Goal: Task Accomplishment & Management: Complete application form

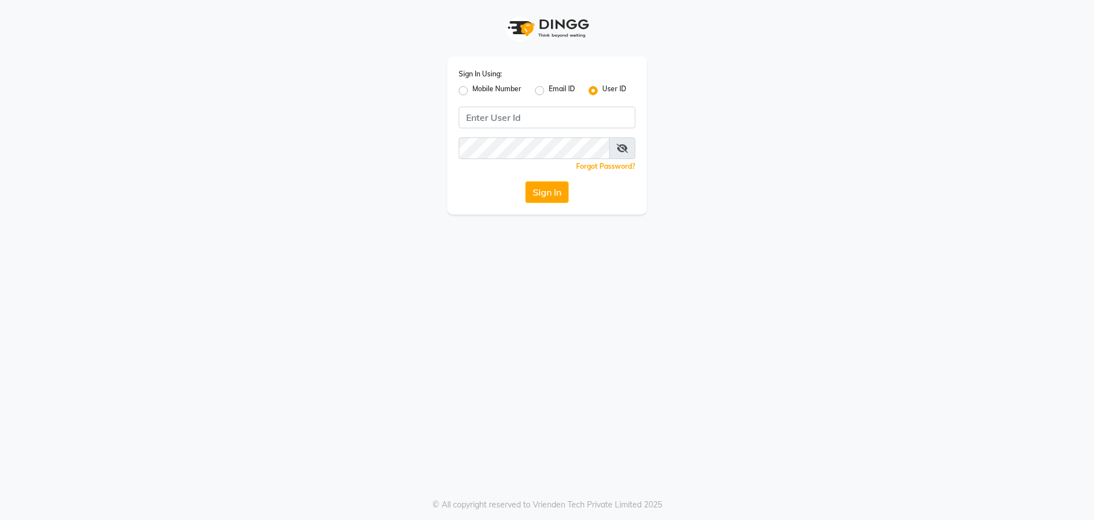
click at [473, 91] on label "Mobile Number" at bounding box center [497, 91] width 49 height 14
click at [473, 91] on input "Mobile Number" at bounding box center [476, 87] width 7 height 7
radio input "true"
radio input "false"
click at [536, 119] on input "Username" at bounding box center [566, 118] width 139 height 22
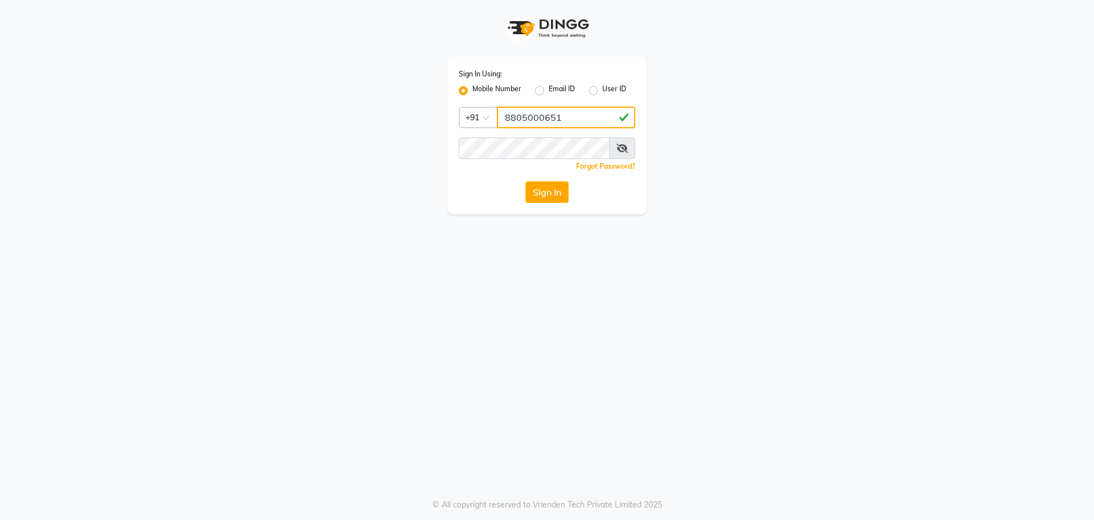
type input "8805000651"
click at [620, 146] on icon at bounding box center [622, 148] width 11 height 9
click at [546, 193] on button "Sign In" at bounding box center [547, 192] width 43 height 22
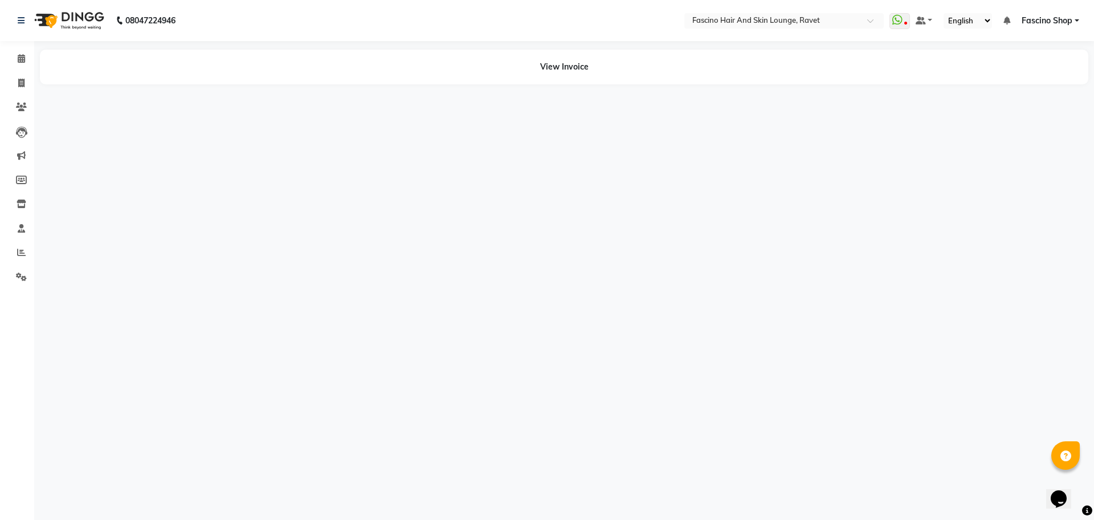
click at [1054, 18] on span "Fascino Shop" at bounding box center [1047, 21] width 51 height 12
click at [864, 195] on div "08047224946 Select Location × Fascino Hair And Skin Lounge, Ravet WhatsApp Stat…" at bounding box center [547, 260] width 1094 height 520
drag, startPoint x: 988, startPoint y: 2, endPoint x: 736, endPoint y: 427, distance: 494.6
click at [736, 427] on div "08047224946 Select Location × Fascino Hair And Skin Lounge, Ravet WhatsApp Stat…" at bounding box center [547, 260] width 1094 height 520
click at [24, 82] on icon at bounding box center [21, 83] width 6 height 9
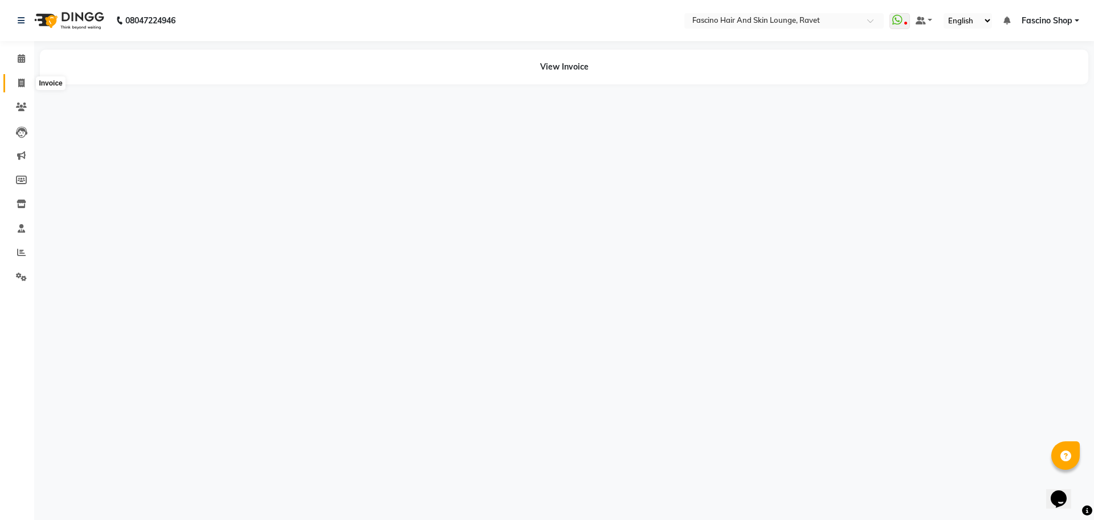
select select "5190"
select select "service"
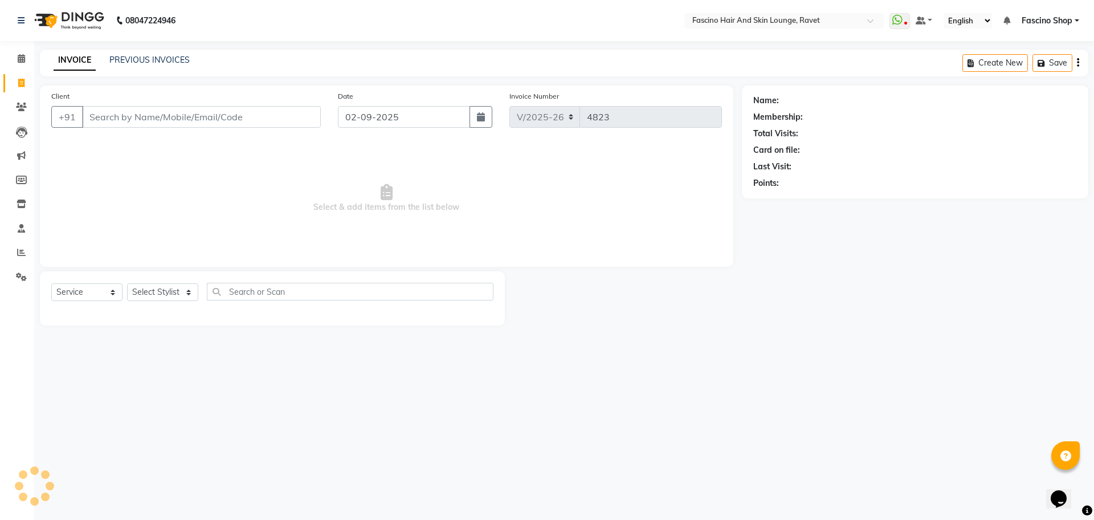
click at [156, 128] on div "Client +91" at bounding box center [186, 113] width 287 height 47
click at [160, 121] on input "Client" at bounding box center [201, 117] width 239 height 22
type input "9822493107"
click at [170, 289] on select "Select Stylist [PERSON_NAME] [PERSON_NAME] [PERSON_NAME] Shop [PERSON_NAME] [PE…" at bounding box center [162, 292] width 71 height 18
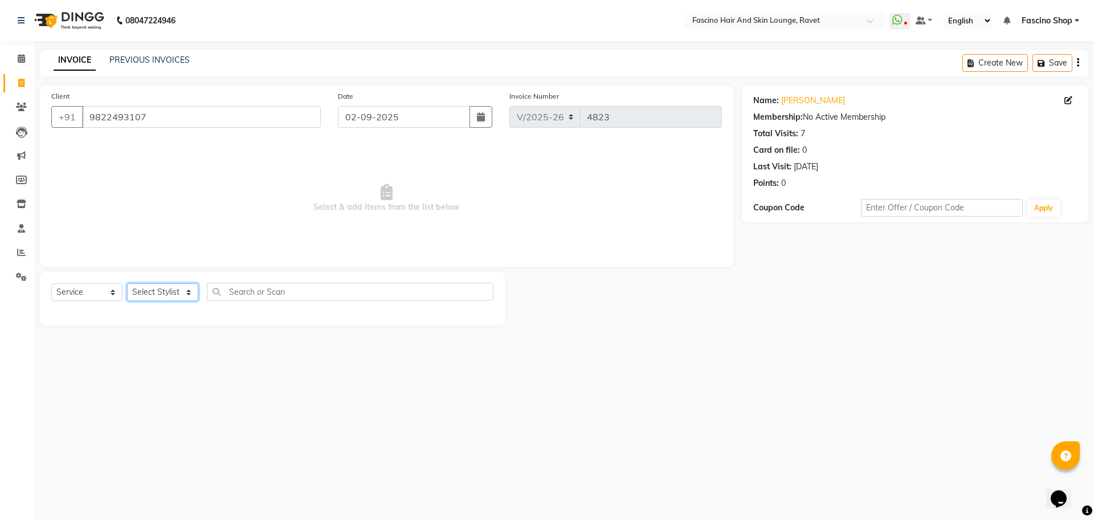
select select "87764"
click at [127, 283] on select "Select Stylist [PERSON_NAME] [PERSON_NAME] [PERSON_NAME] Shop [PERSON_NAME] [PE…" at bounding box center [162, 292] width 71 height 18
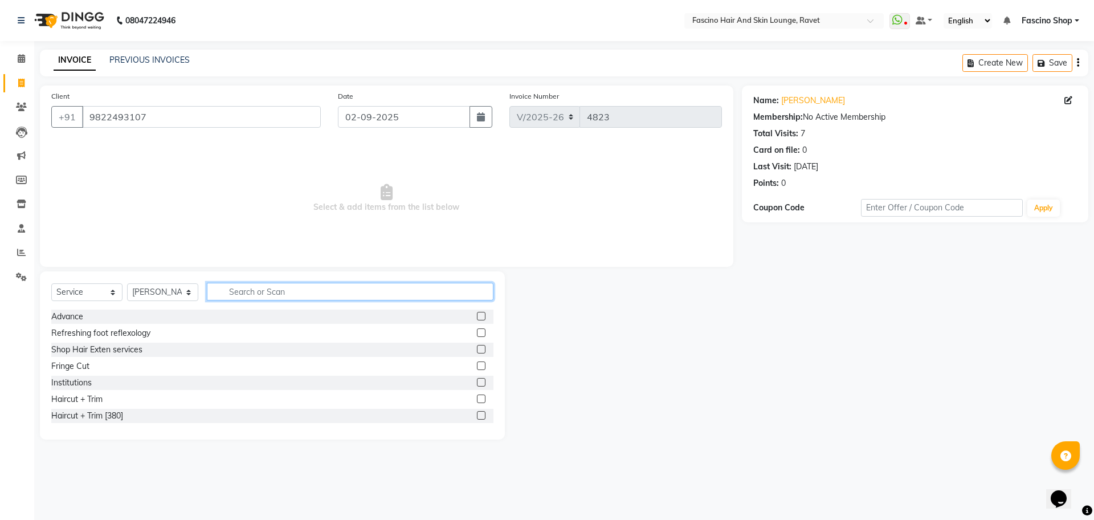
click at [240, 294] on input "text" at bounding box center [350, 292] width 287 height 18
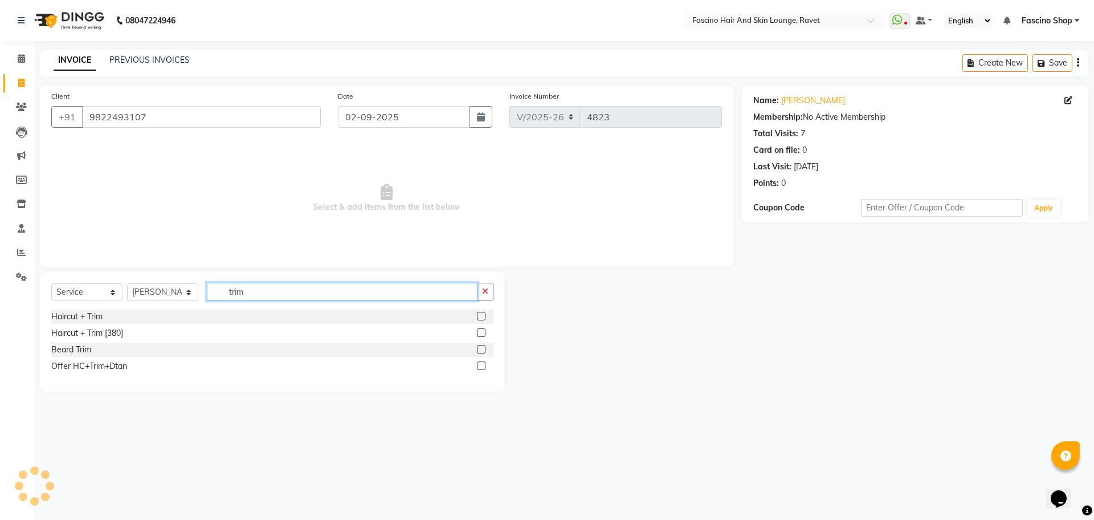
type input "trim"
click at [481, 349] on label at bounding box center [481, 349] width 9 height 9
click at [481, 349] on input "checkbox" at bounding box center [480, 349] width 7 height 7
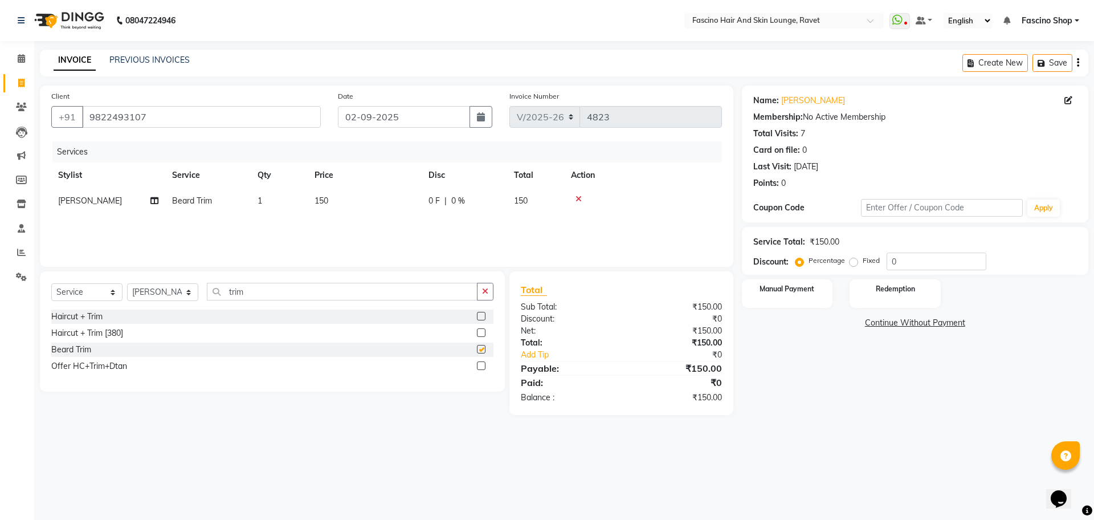
checkbox input "false"
click at [321, 206] on td "150" at bounding box center [365, 201] width 114 height 26
select select "87764"
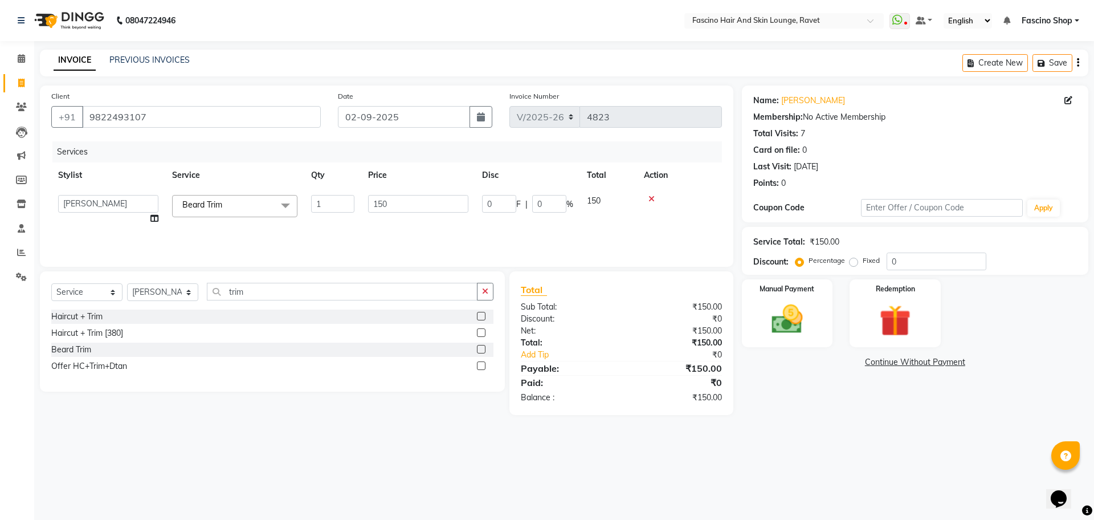
click at [321, 206] on input "1" at bounding box center [332, 204] width 43 height 18
click at [392, 205] on td "150" at bounding box center [365, 201] width 114 height 26
select select "87764"
click at [392, 205] on input "150" at bounding box center [418, 204] width 100 height 18
type input "1"
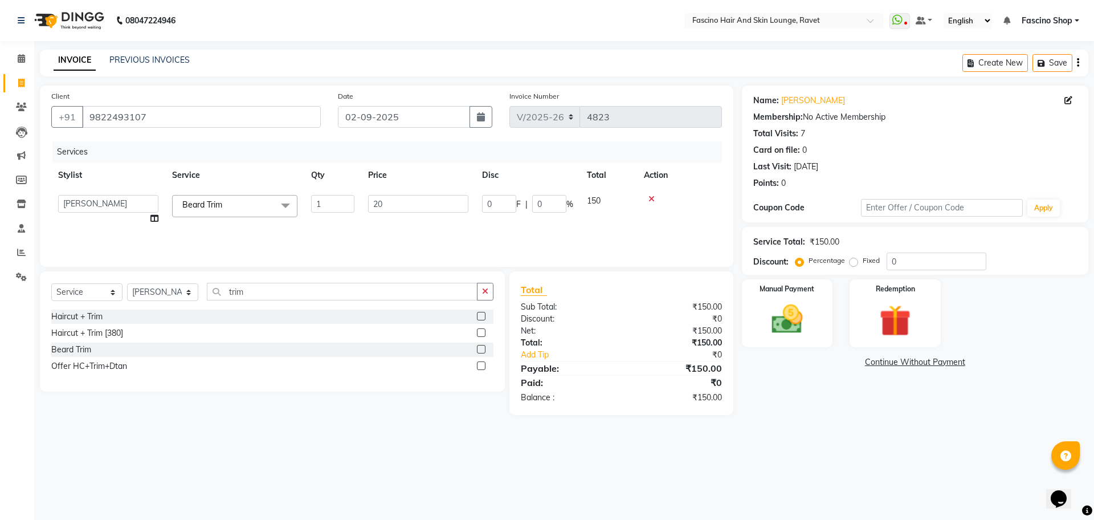
type input "200"
click at [799, 302] on img at bounding box center [787, 319] width 53 height 38
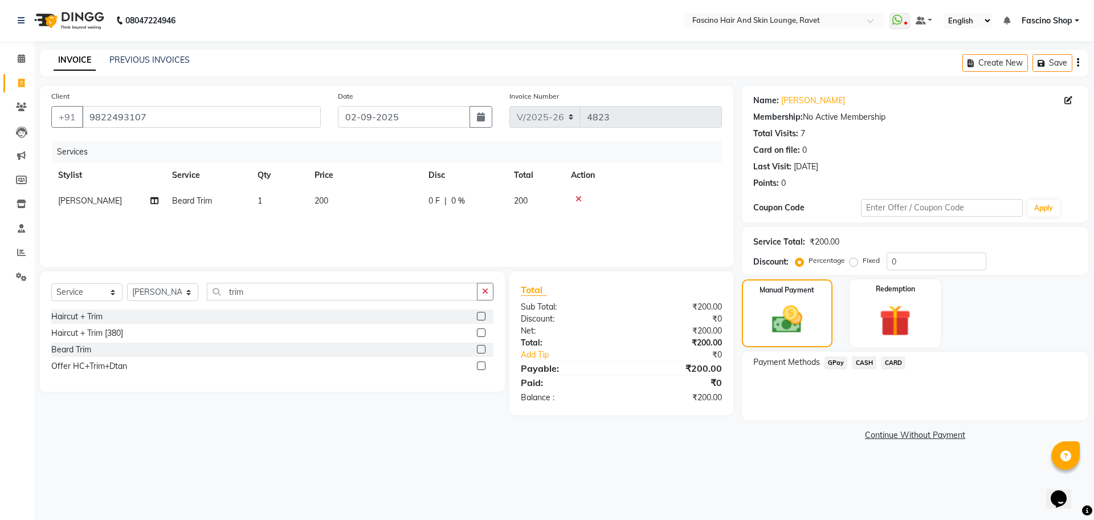
click at [837, 365] on span "GPay" at bounding box center [836, 362] width 23 height 13
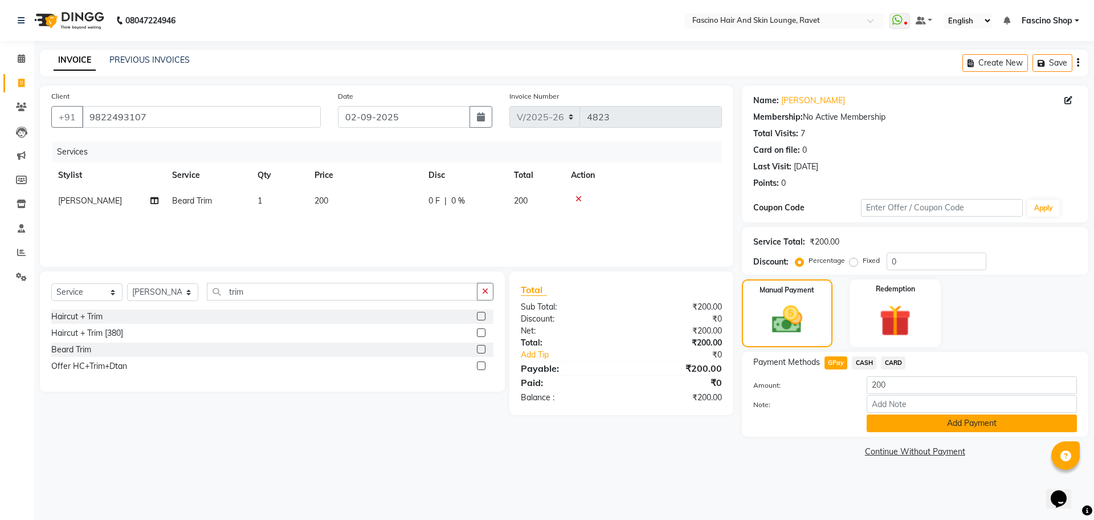
click at [901, 424] on button "Add Payment" at bounding box center [972, 423] width 210 height 18
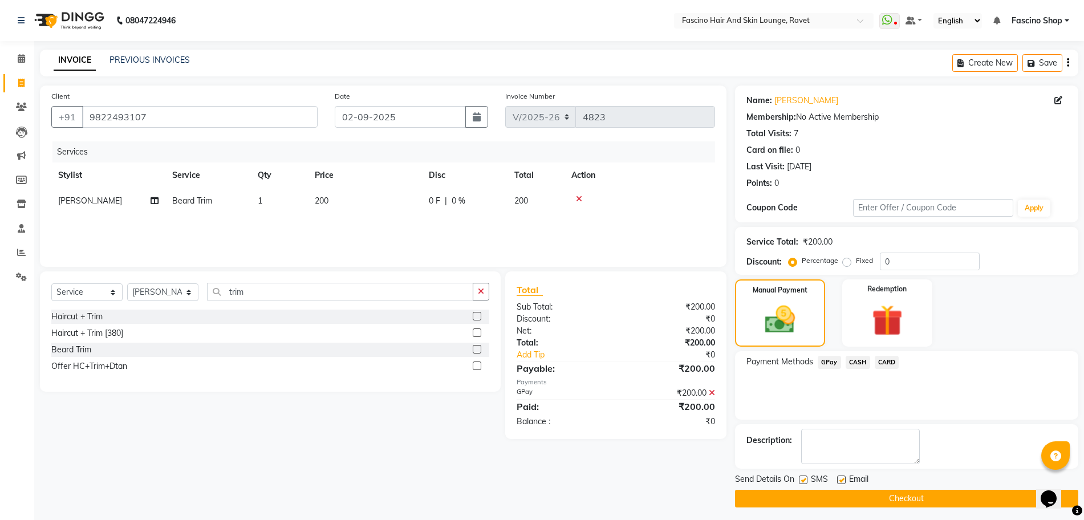
scroll to position [5, 0]
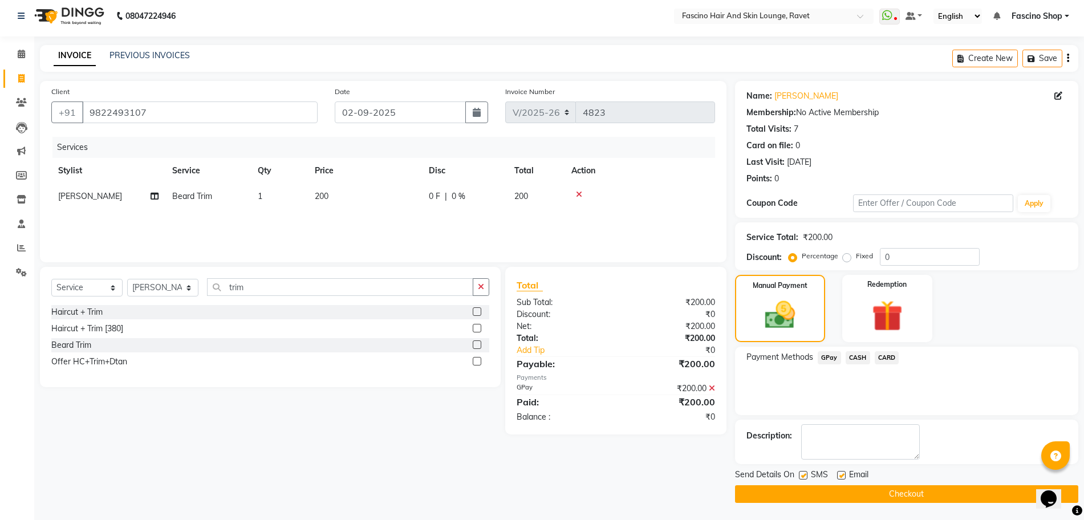
click at [894, 490] on button "Checkout" at bounding box center [906, 494] width 343 height 18
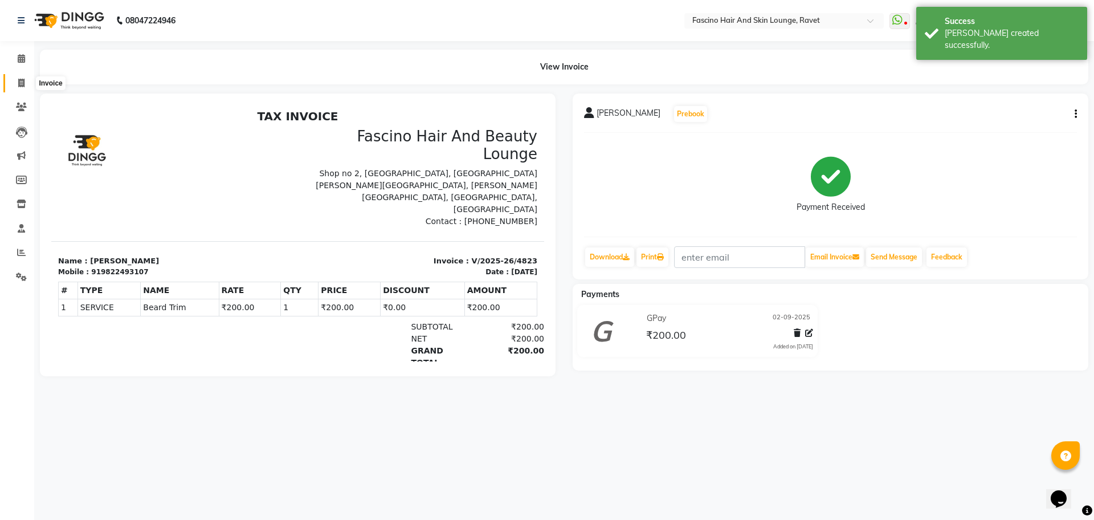
click at [26, 87] on span at bounding box center [21, 83] width 20 height 13
select select "service"
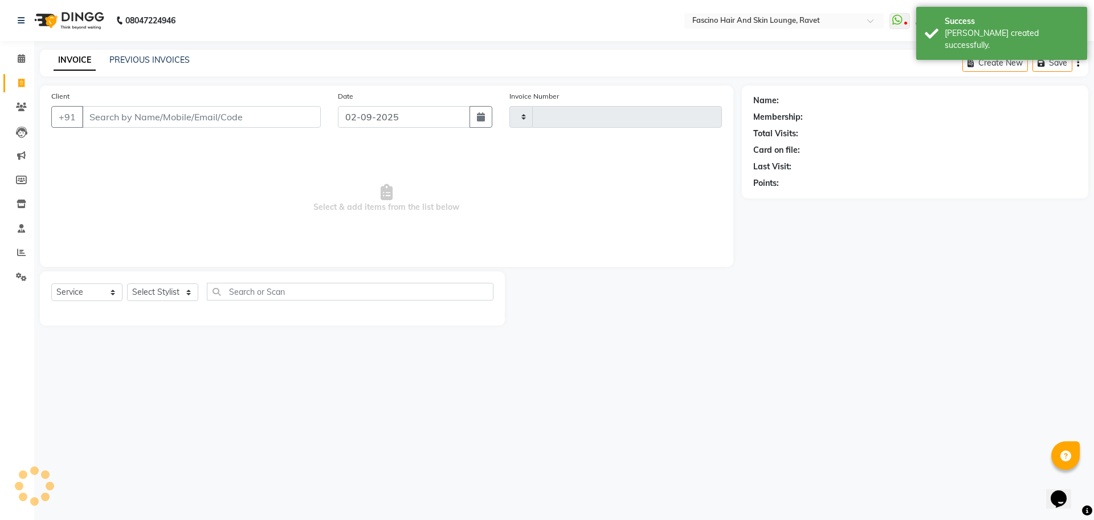
type input "4824"
select select "5190"
click at [120, 123] on input "Client" at bounding box center [201, 117] width 239 height 22
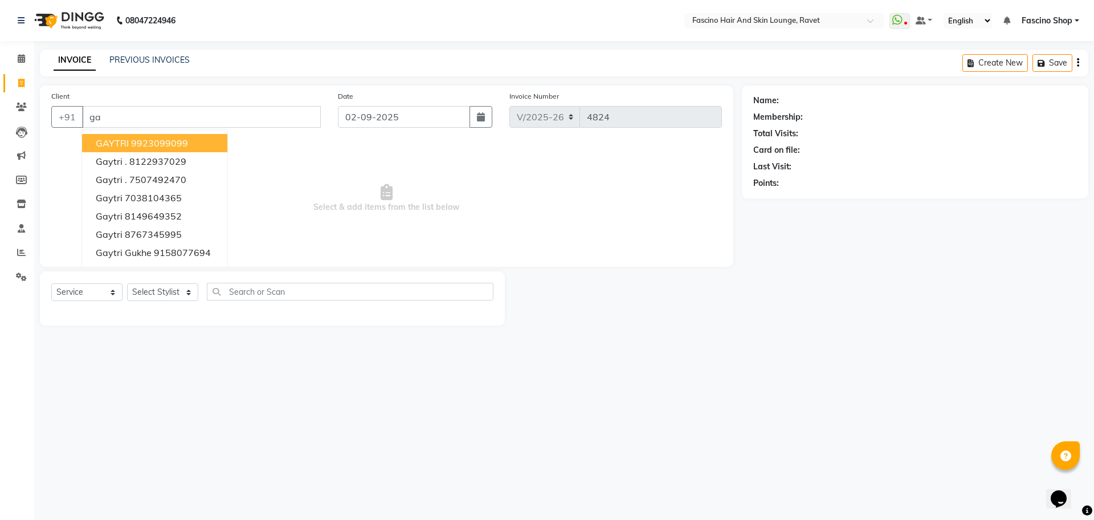
type input "g"
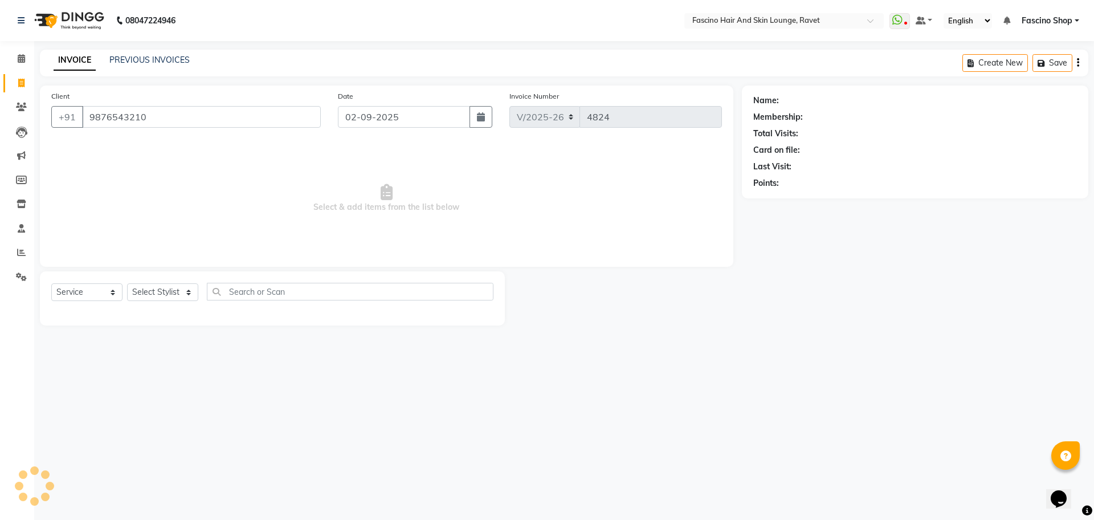
type input "9876543210"
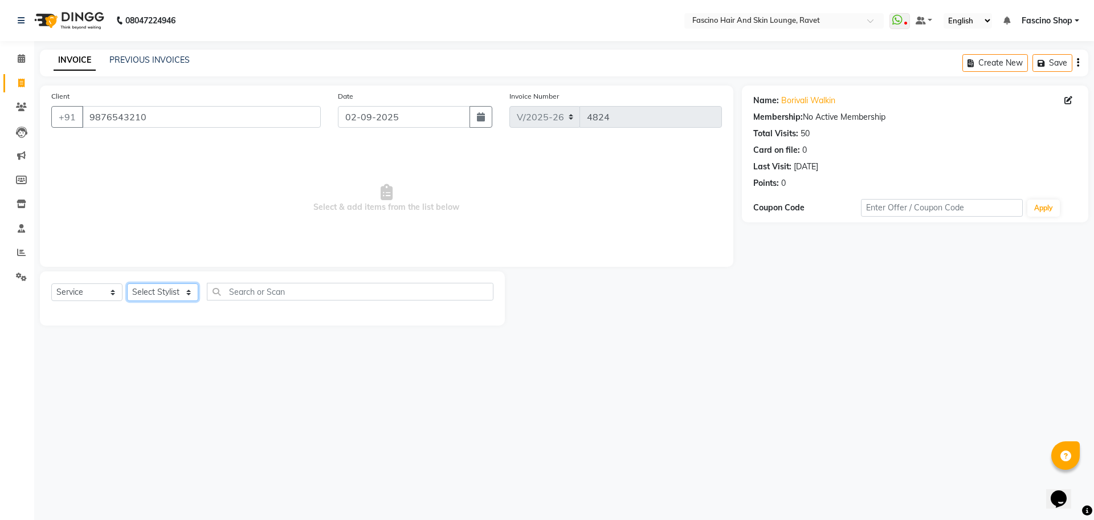
click at [143, 290] on select "Select Stylist [PERSON_NAME] [PERSON_NAME] [PERSON_NAME] Shop [PERSON_NAME] [PE…" at bounding box center [162, 292] width 71 height 18
select select "66114"
click at [127, 283] on select "Select Stylist [PERSON_NAME] [PERSON_NAME] [PERSON_NAME] Shop [PERSON_NAME] [PE…" at bounding box center [162, 292] width 71 height 18
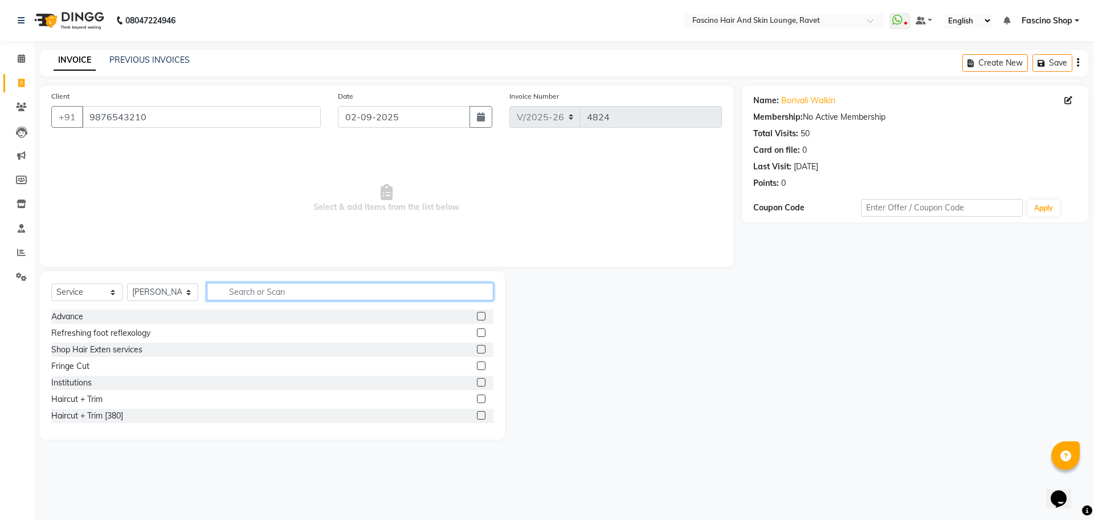
click at [243, 288] on input "text" at bounding box center [350, 292] width 287 height 18
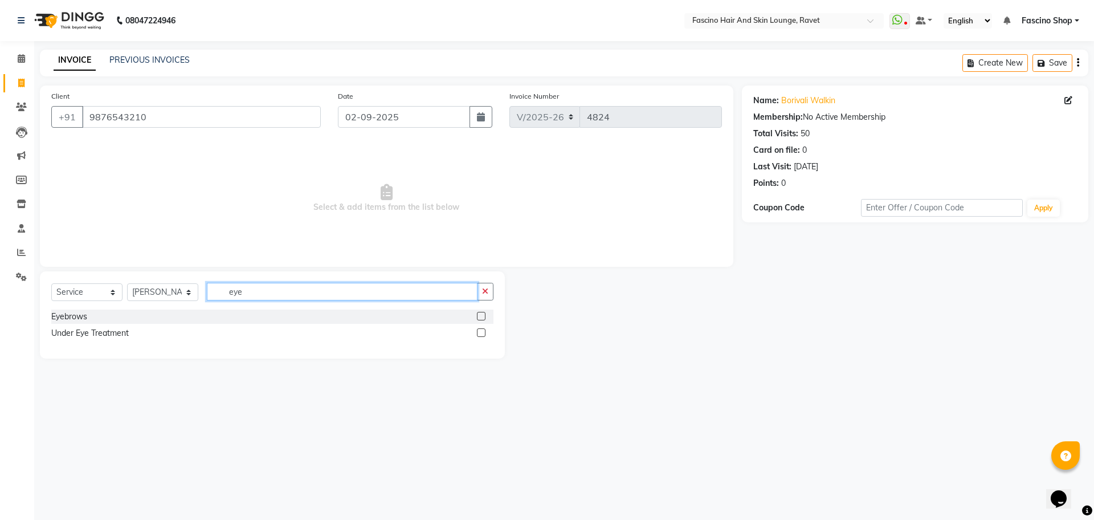
type input "eye"
click at [478, 315] on label at bounding box center [481, 316] width 9 height 9
click at [478, 315] on input "checkbox" at bounding box center [480, 316] width 7 height 7
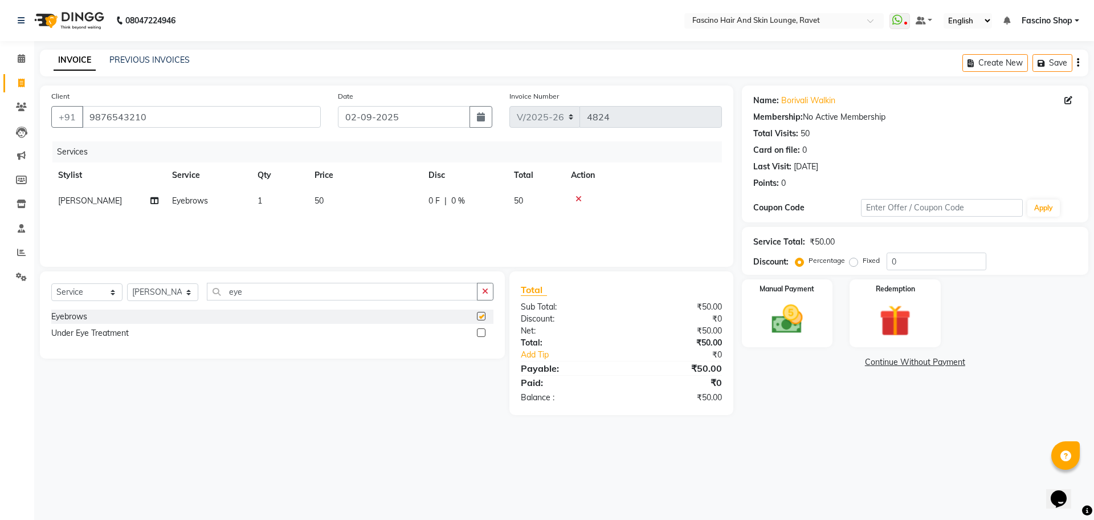
checkbox input "false"
click at [335, 201] on td "50" at bounding box center [365, 201] width 114 height 26
select select "66114"
click at [335, 201] on input "1" at bounding box center [332, 204] width 43 height 18
click at [391, 204] on td "50" at bounding box center [365, 201] width 114 height 26
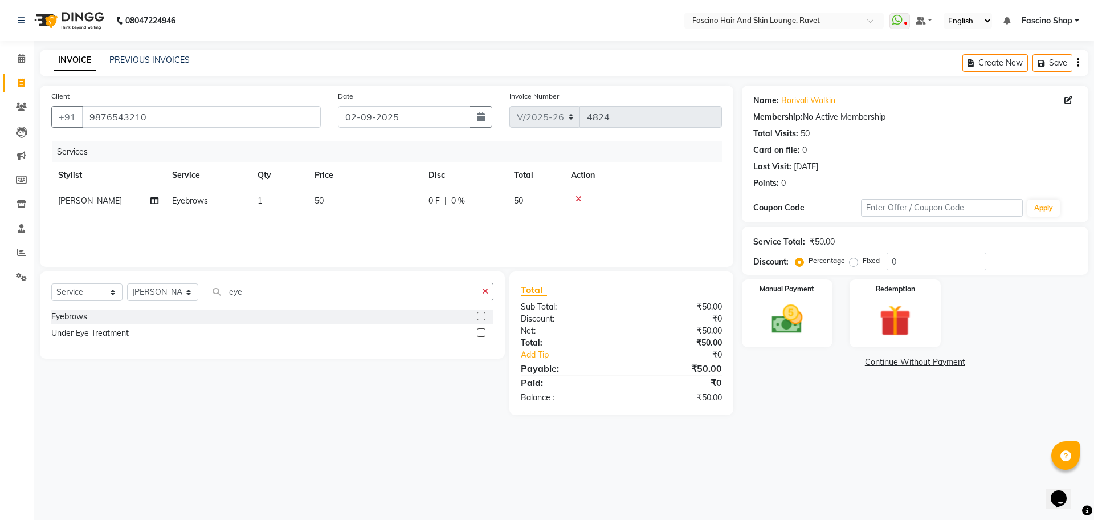
select select "66114"
click at [391, 204] on input "50" at bounding box center [418, 204] width 100 height 18
type input "100"
click at [251, 287] on input "eye" at bounding box center [342, 292] width 271 height 18
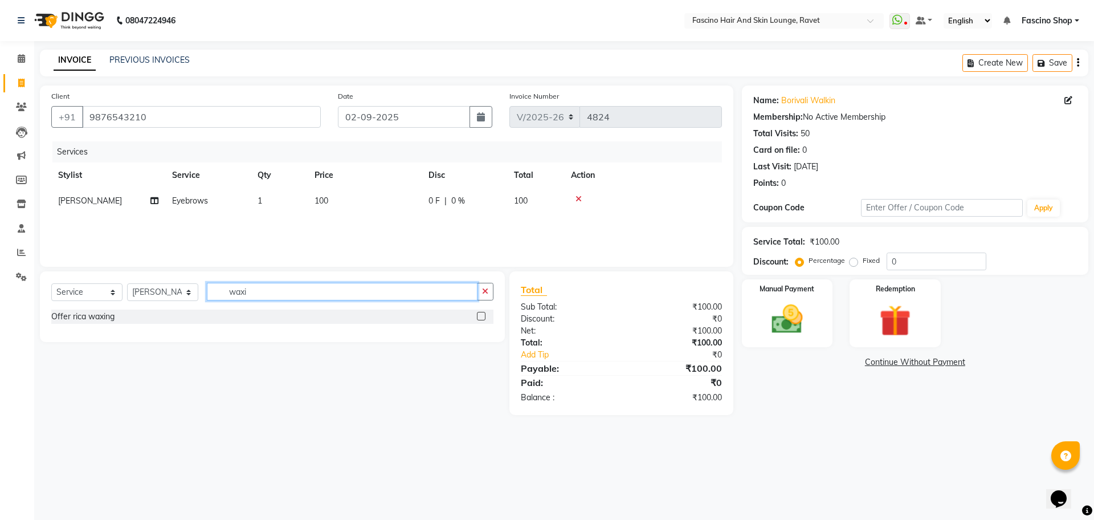
type input "waxi"
click at [482, 316] on label at bounding box center [481, 316] width 9 height 9
click at [482, 316] on input "checkbox" at bounding box center [480, 316] width 7 height 7
checkbox input "false"
click at [326, 219] on td "899" at bounding box center [365, 227] width 114 height 26
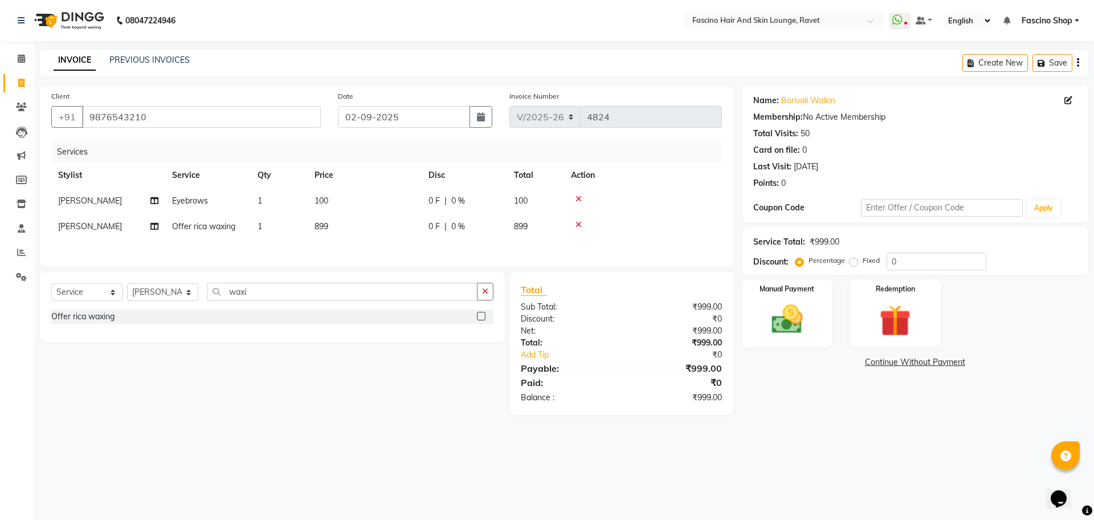
select select "66114"
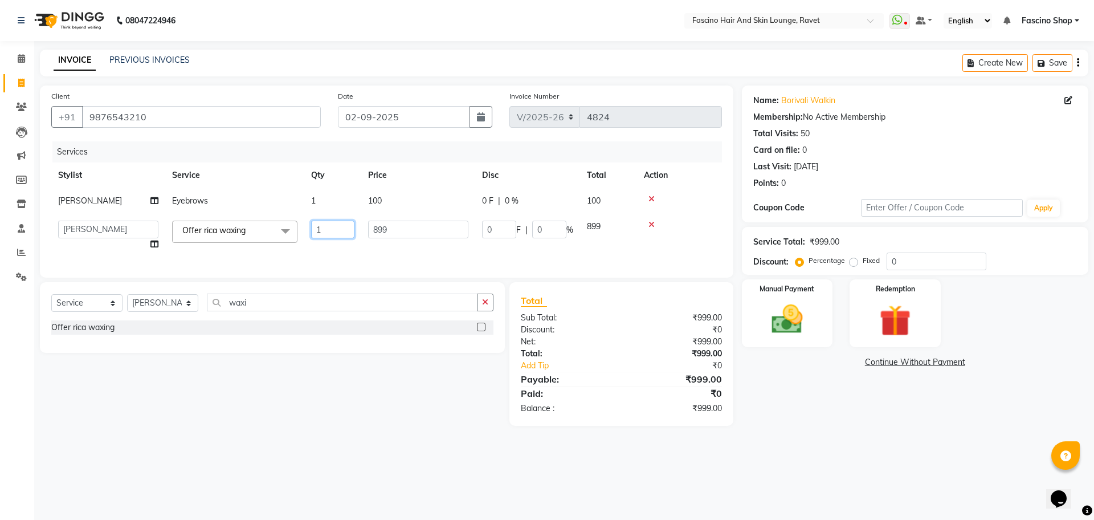
drag, startPoint x: 326, startPoint y: 219, endPoint x: 389, endPoint y: 238, distance: 65.3
click at [389, 238] on tr "[PERSON_NAME] More [PERSON_NAME] [PERSON_NAME] Shop [PERSON_NAME] [PERSON_NAME]…" at bounding box center [386, 235] width 671 height 43
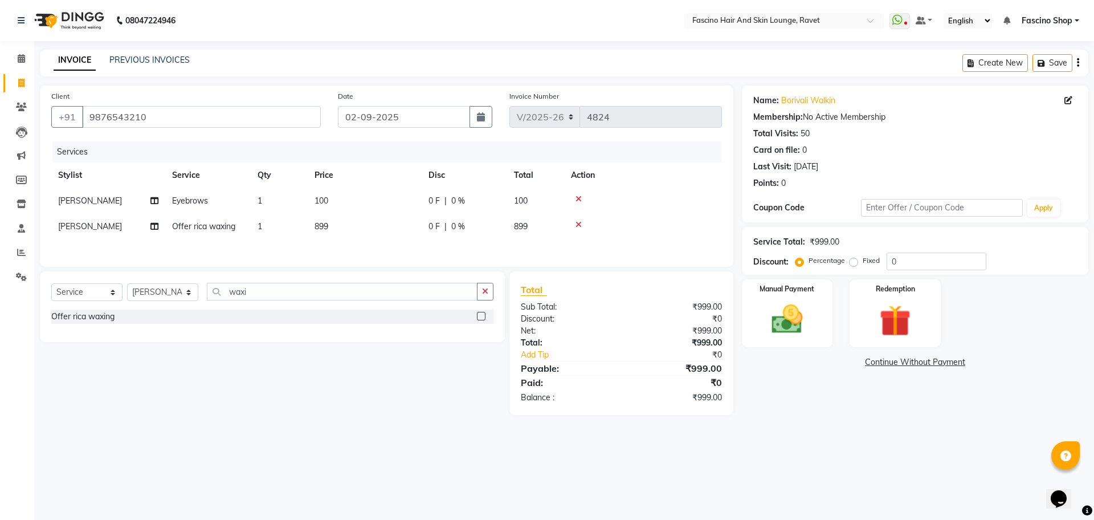
click at [389, 238] on td "899" at bounding box center [365, 227] width 114 height 26
select select "66114"
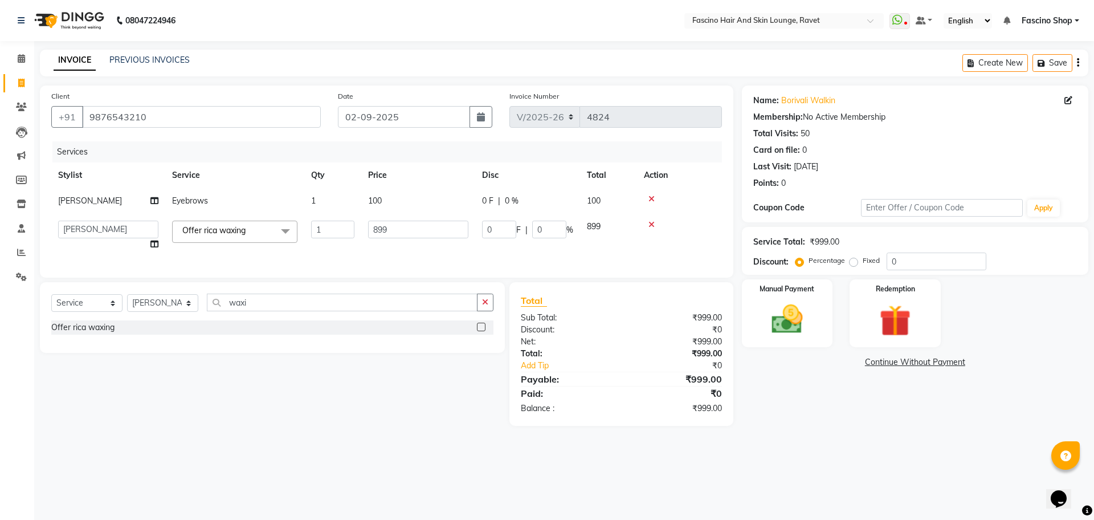
click at [389, 238] on input "899" at bounding box center [418, 230] width 100 height 18
type input "900"
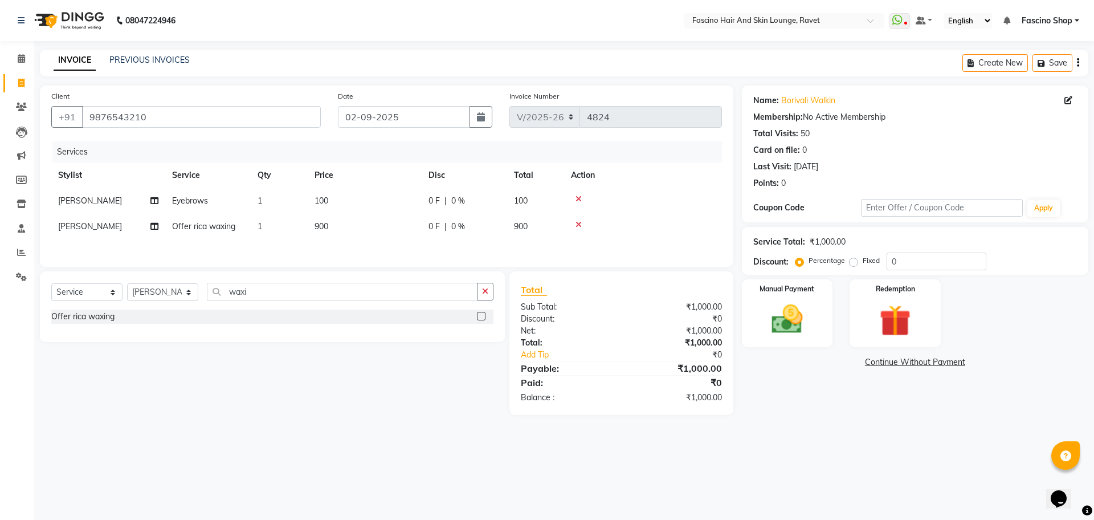
click at [432, 252] on div "Services Stylist Service Qty Price Disc Total Action [PERSON_NAME] Eyebrows 1 1…" at bounding box center [386, 198] width 671 height 114
click at [775, 304] on img at bounding box center [787, 319] width 53 height 38
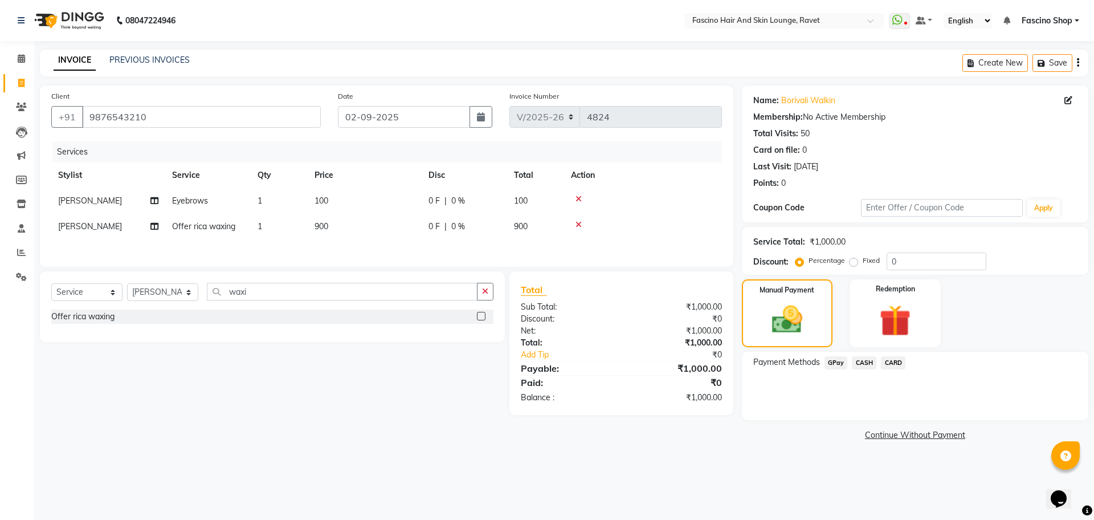
click at [839, 362] on span "GPay" at bounding box center [836, 362] width 23 height 13
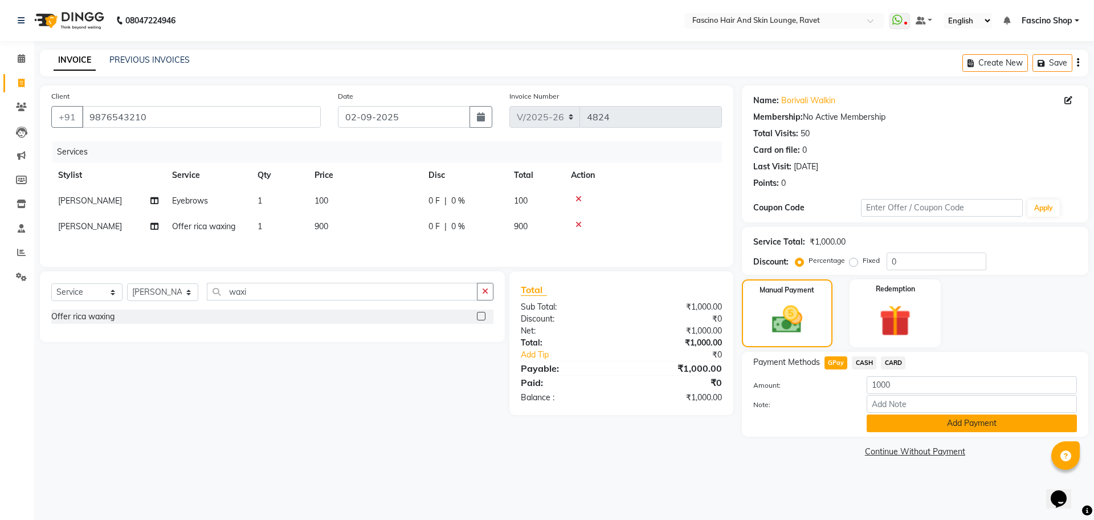
click at [897, 422] on button "Add Payment" at bounding box center [972, 423] width 210 height 18
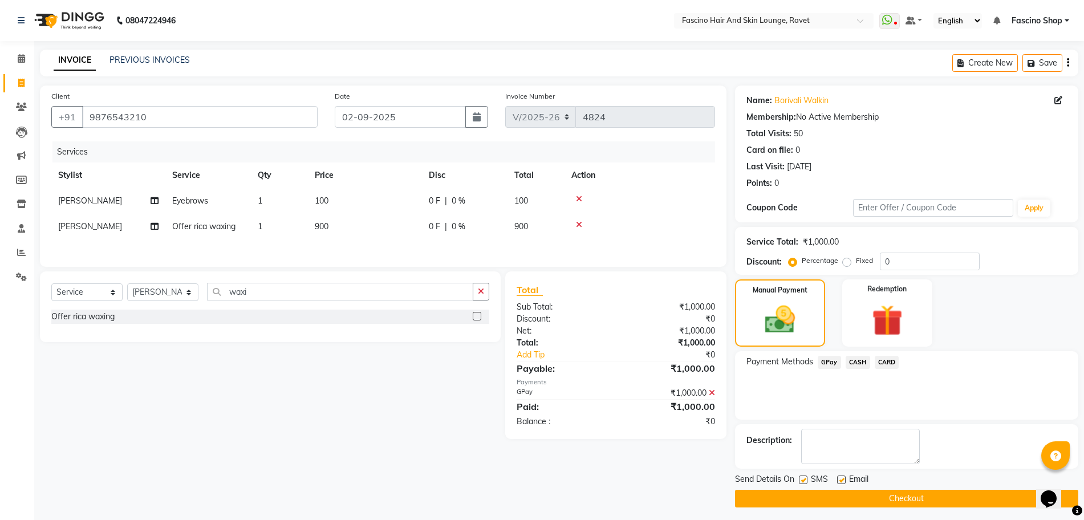
scroll to position [5, 0]
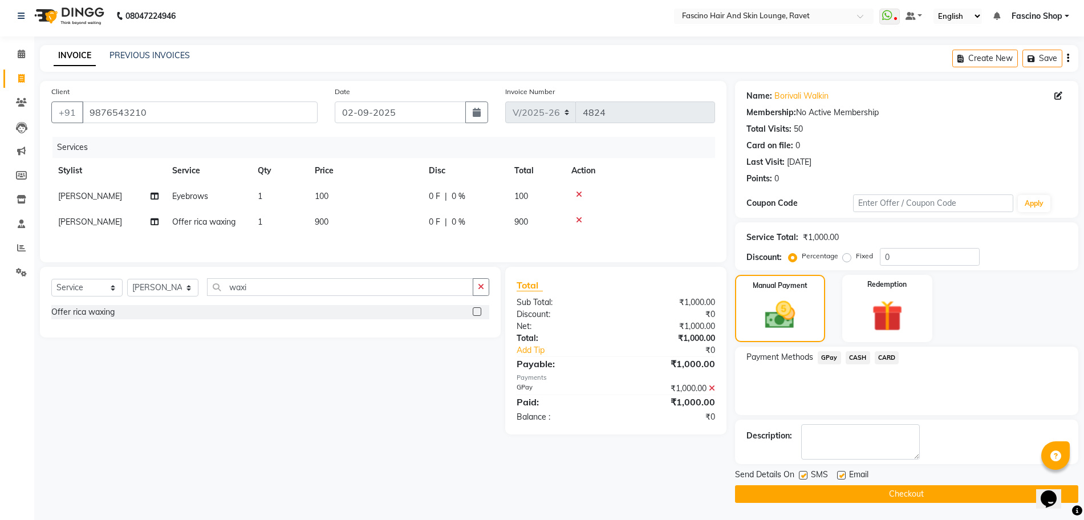
click at [897, 490] on button "Checkout" at bounding box center [906, 494] width 343 height 18
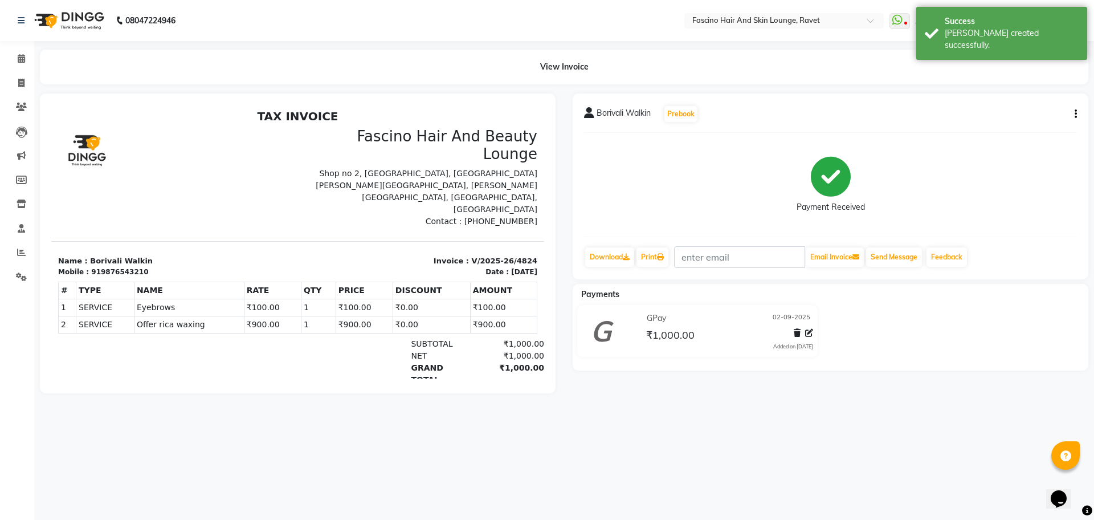
click at [1076, 114] on icon "button" at bounding box center [1076, 114] width 2 height 1
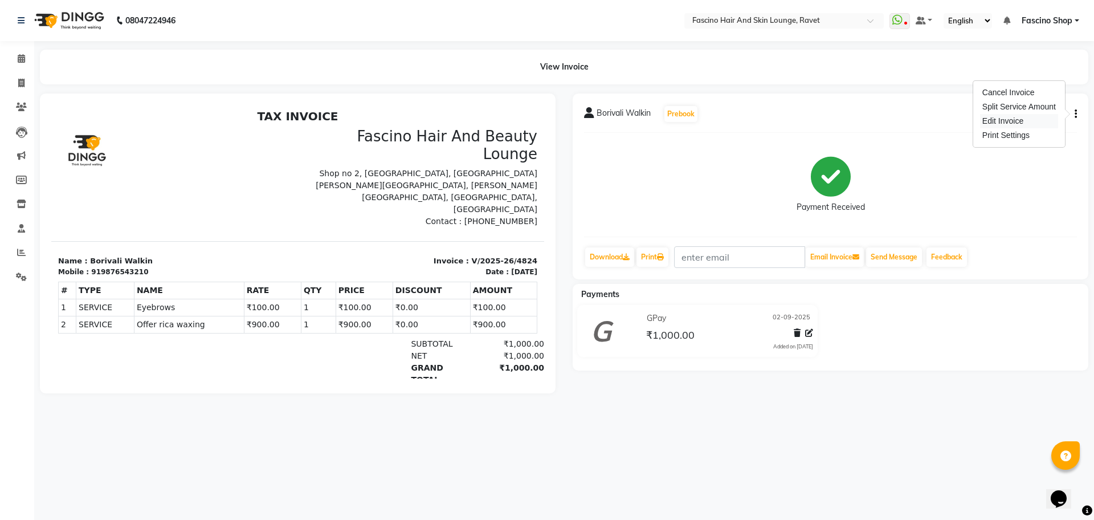
click at [994, 125] on div "Edit Invoice" at bounding box center [1019, 121] width 78 height 14
select select "service"
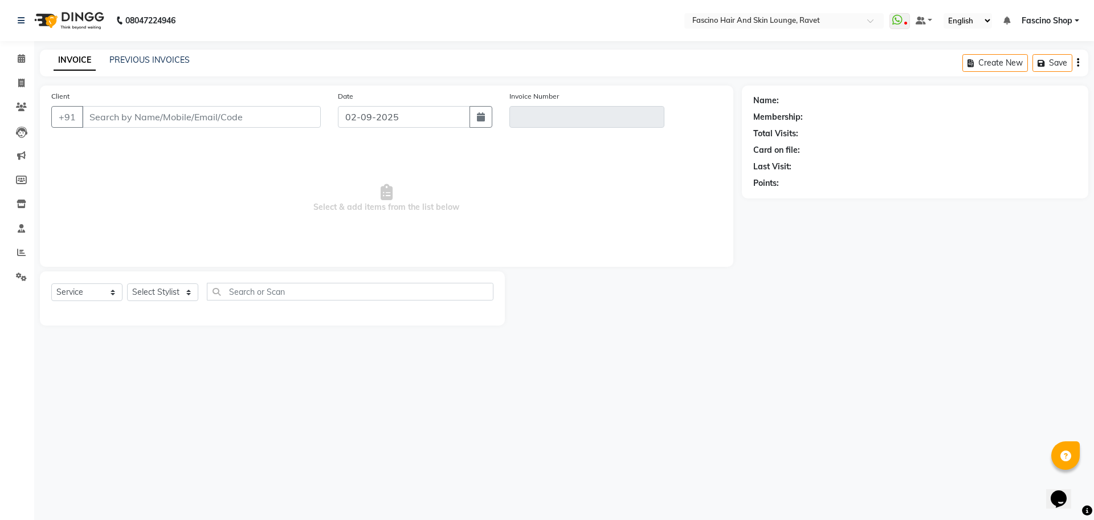
type input "9876543210"
type input "V/2025-26/4824"
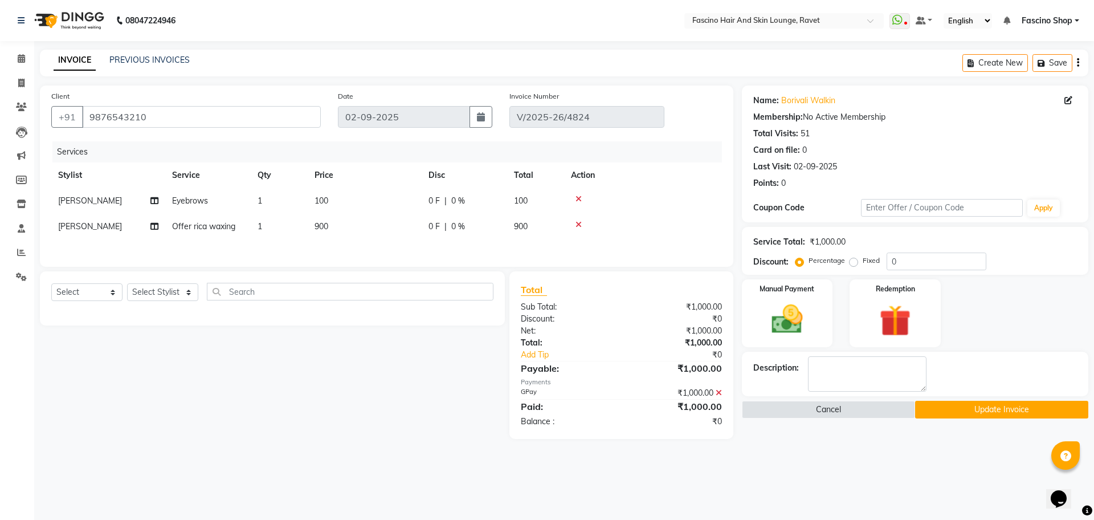
click at [718, 397] on icon at bounding box center [719, 393] width 6 height 8
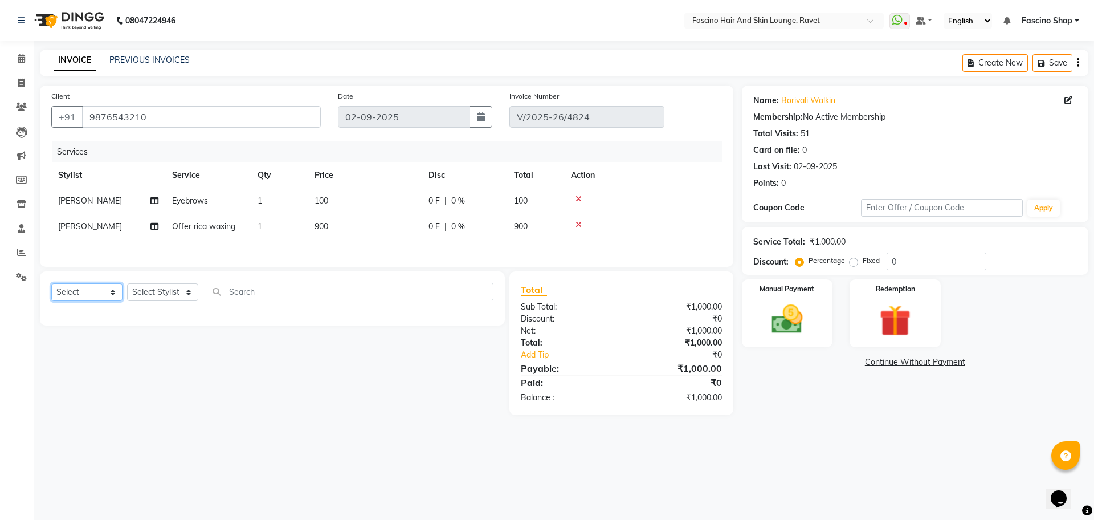
click at [79, 291] on select "Select Service Product Membership Package Voucher Prepaid Gift Card" at bounding box center [86, 292] width 71 height 18
select select "service"
click at [51, 287] on select "Select Service Product Membership Package Voucher Prepaid Gift Card" at bounding box center [86, 292] width 71 height 18
click at [186, 298] on select "Select Stylist [PERSON_NAME] [PERSON_NAME] [PERSON_NAME] Shop [PERSON_NAME] [PE…" at bounding box center [162, 292] width 71 height 18
select select "78140"
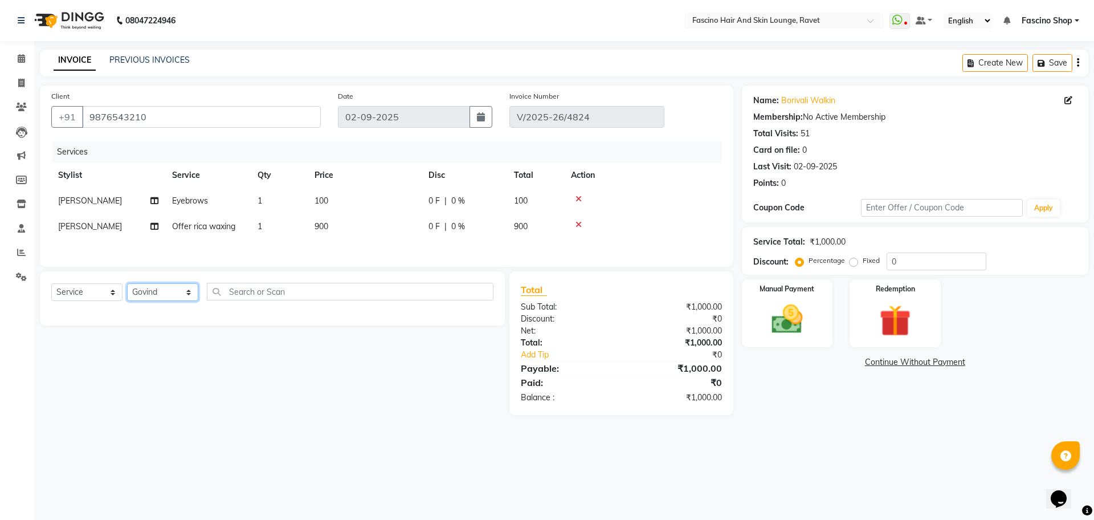
click at [127, 287] on select "Select Stylist [PERSON_NAME] [PERSON_NAME] [PERSON_NAME] Shop [PERSON_NAME] [PE…" at bounding box center [162, 292] width 71 height 18
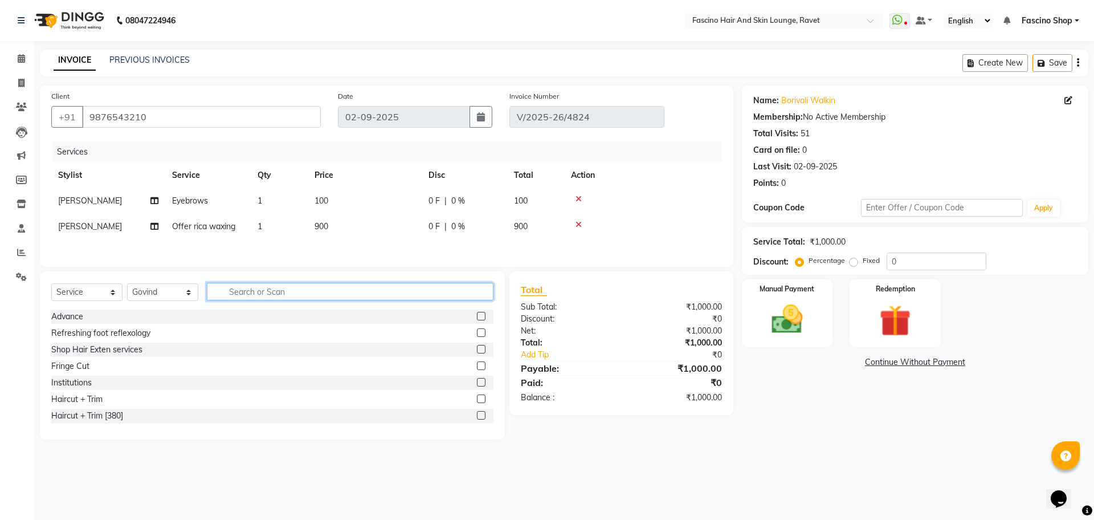
click at [234, 298] on input "text" at bounding box center [350, 292] width 287 height 18
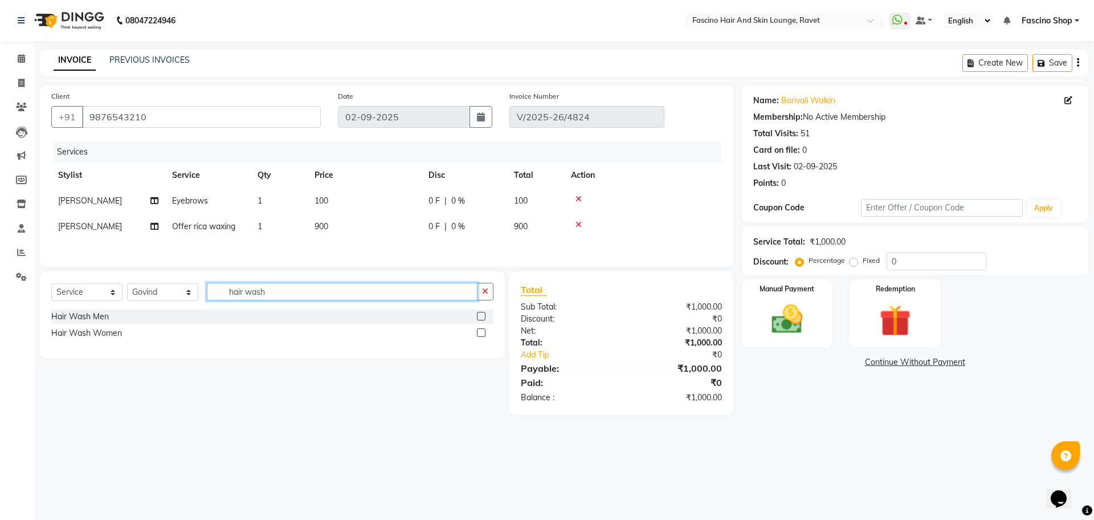
type input "hair wash"
click at [482, 334] on label at bounding box center [481, 332] width 9 height 9
click at [482, 334] on input "checkbox" at bounding box center [480, 332] width 7 height 7
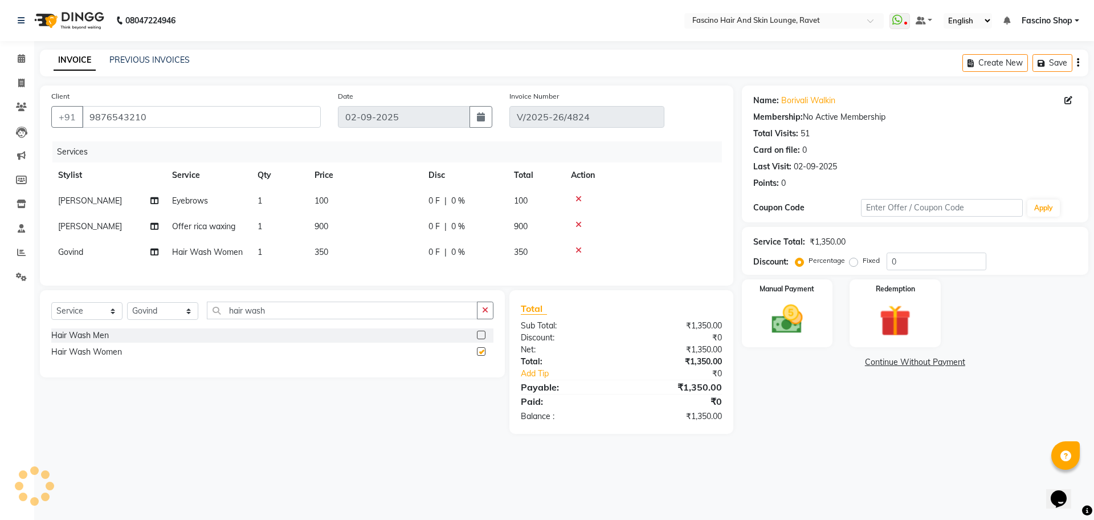
checkbox input "false"
click at [352, 255] on td "350" at bounding box center [365, 252] width 114 height 26
select select "78140"
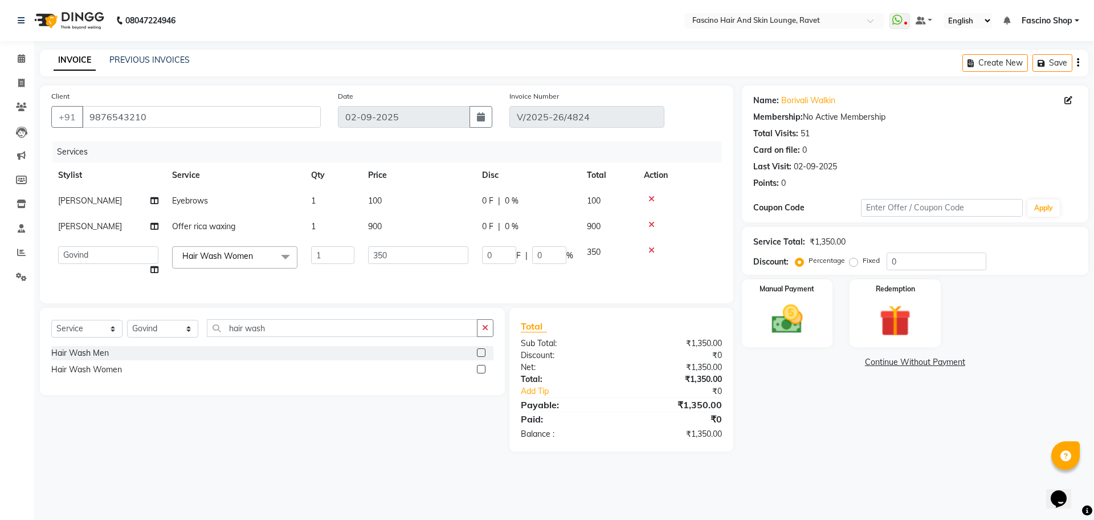
click at [352, 255] on input "1" at bounding box center [332, 255] width 43 height 18
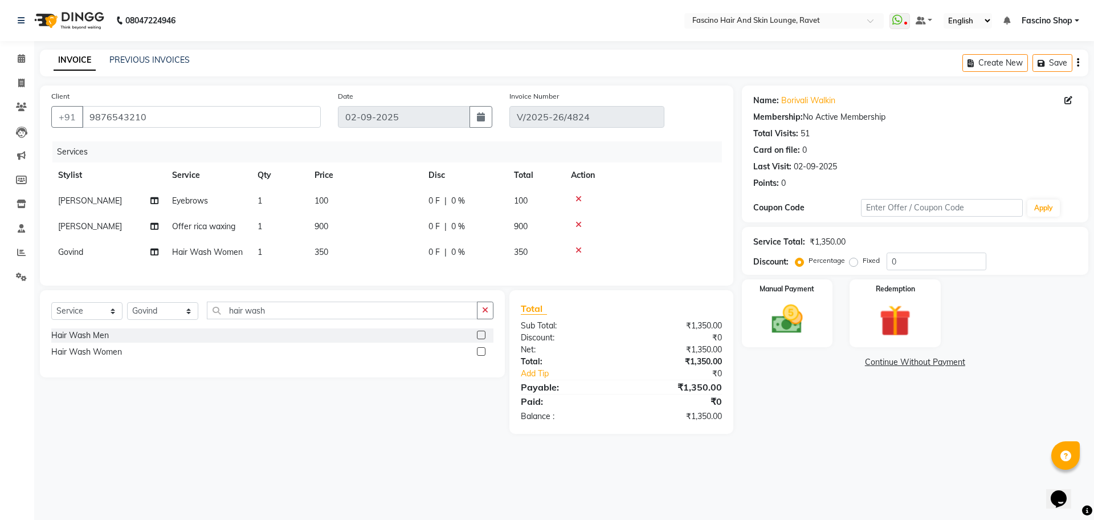
click at [394, 253] on td "350" at bounding box center [365, 252] width 114 height 26
select select "78140"
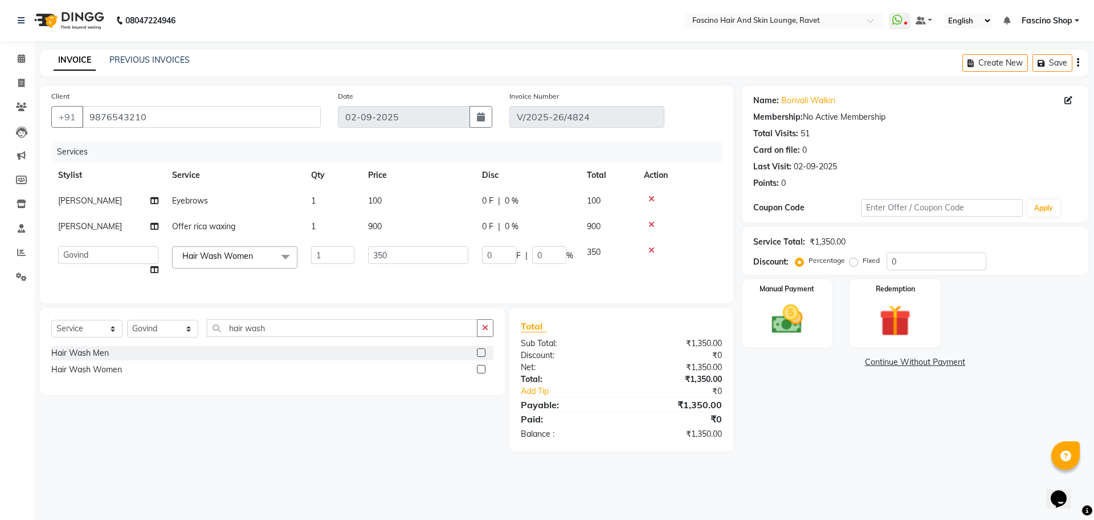
click at [394, 253] on input "350" at bounding box center [418, 255] width 100 height 18
type input "300"
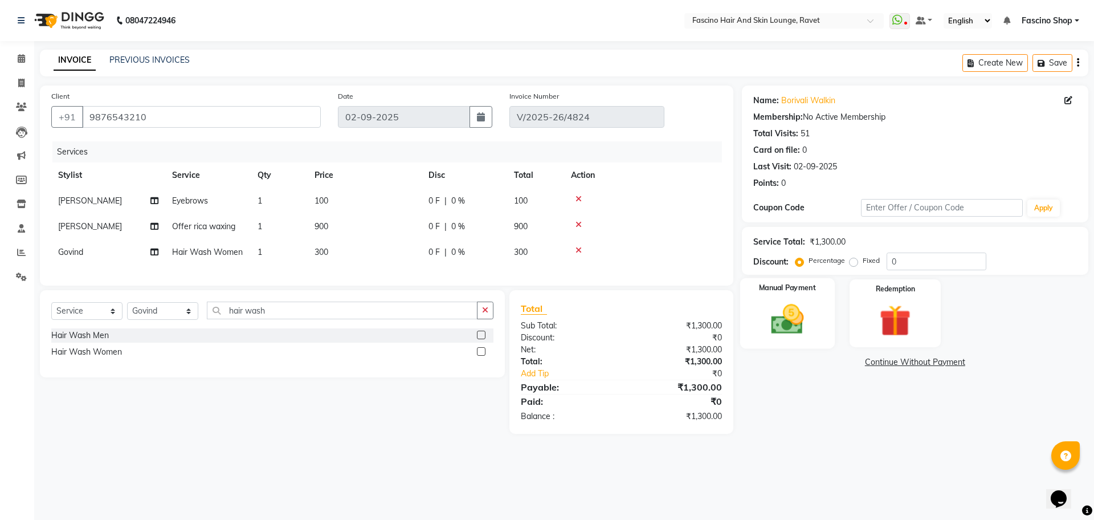
click at [776, 316] on img at bounding box center [787, 319] width 53 height 38
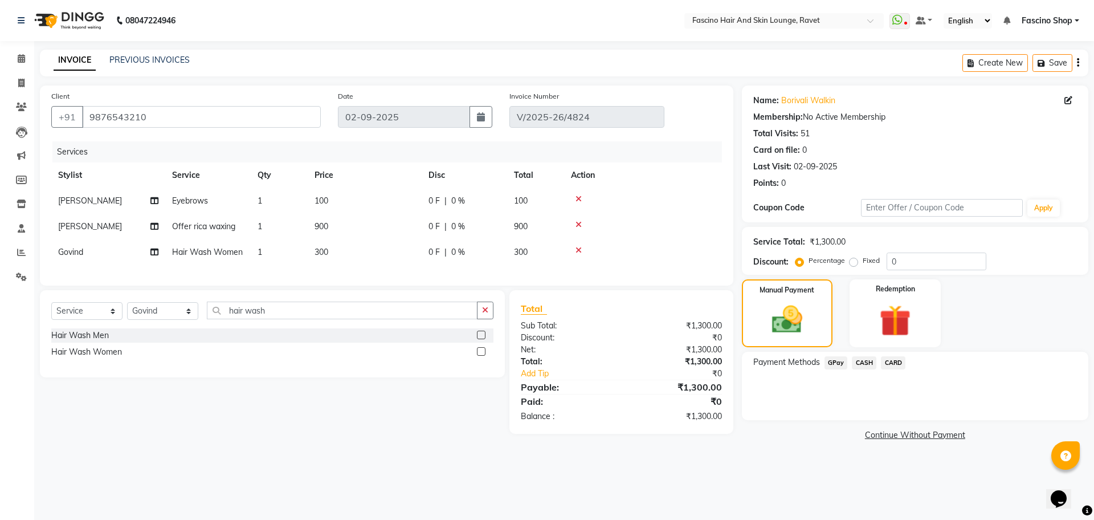
click at [835, 364] on span "GPay" at bounding box center [836, 362] width 23 height 13
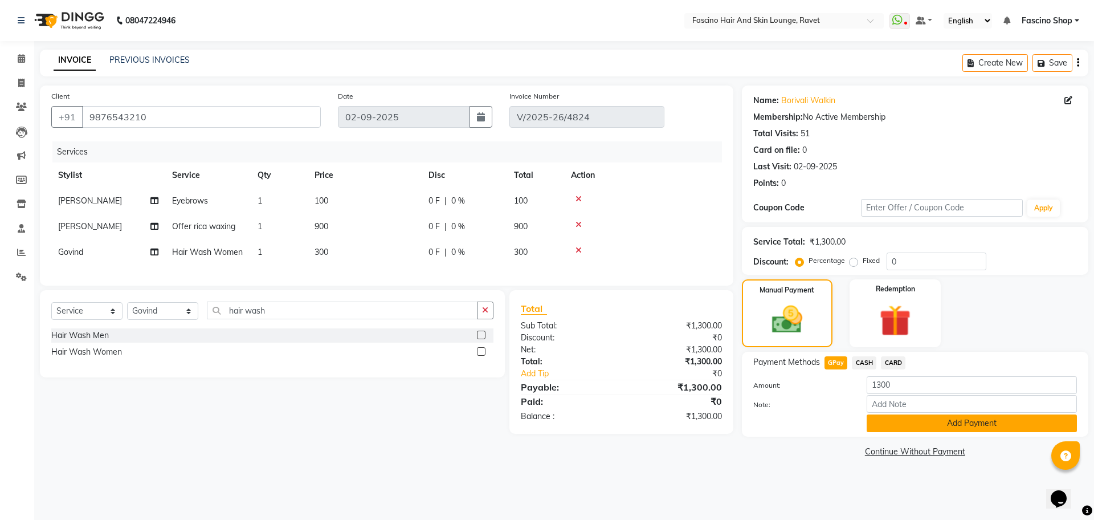
click at [894, 422] on button "Add Payment" at bounding box center [972, 423] width 210 height 18
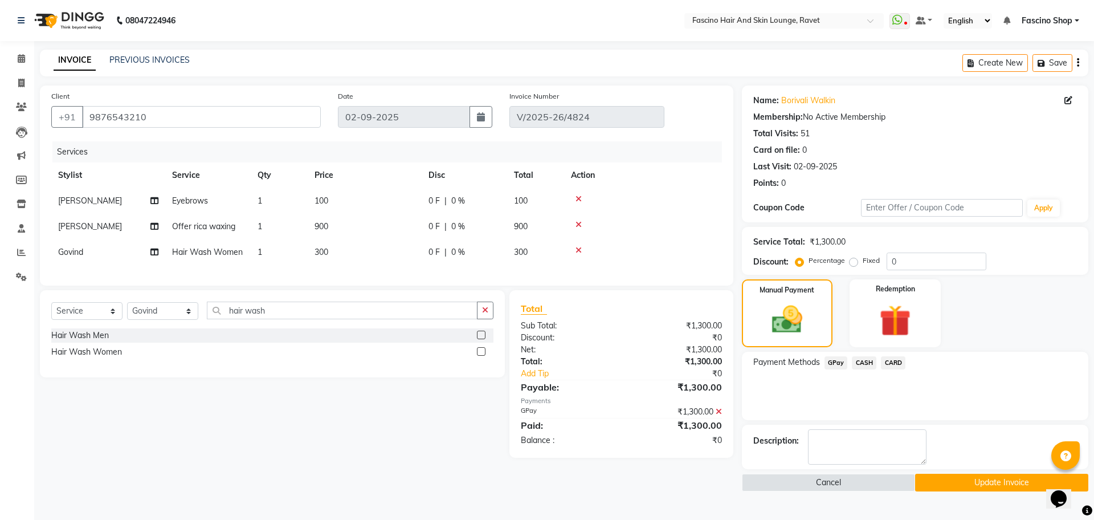
click at [945, 481] on button "Update Invoice" at bounding box center [1001, 483] width 173 height 18
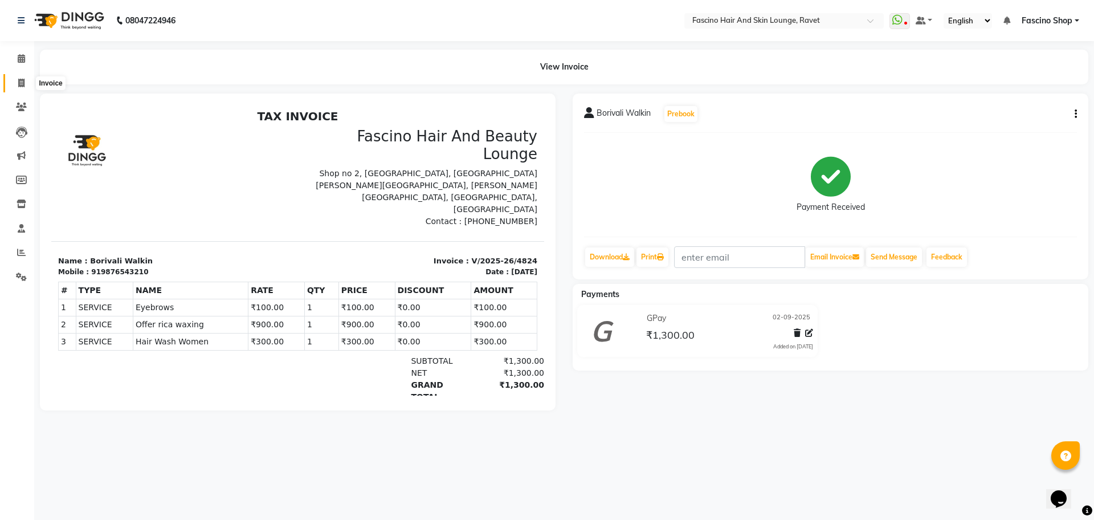
click at [18, 82] on icon at bounding box center [21, 83] width 6 height 9
select select "5190"
select select "service"
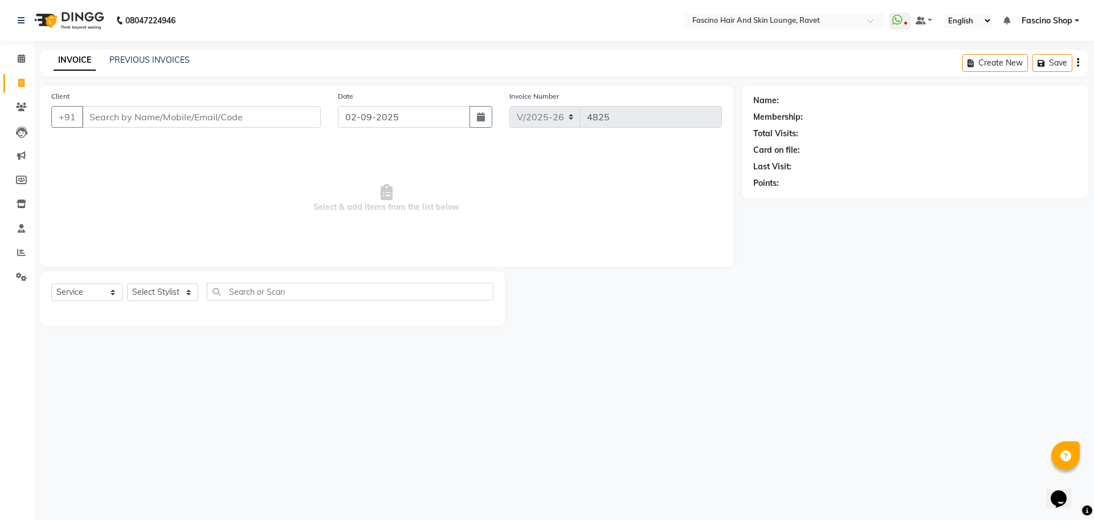
click at [114, 106] on input "Client" at bounding box center [201, 117] width 239 height 22
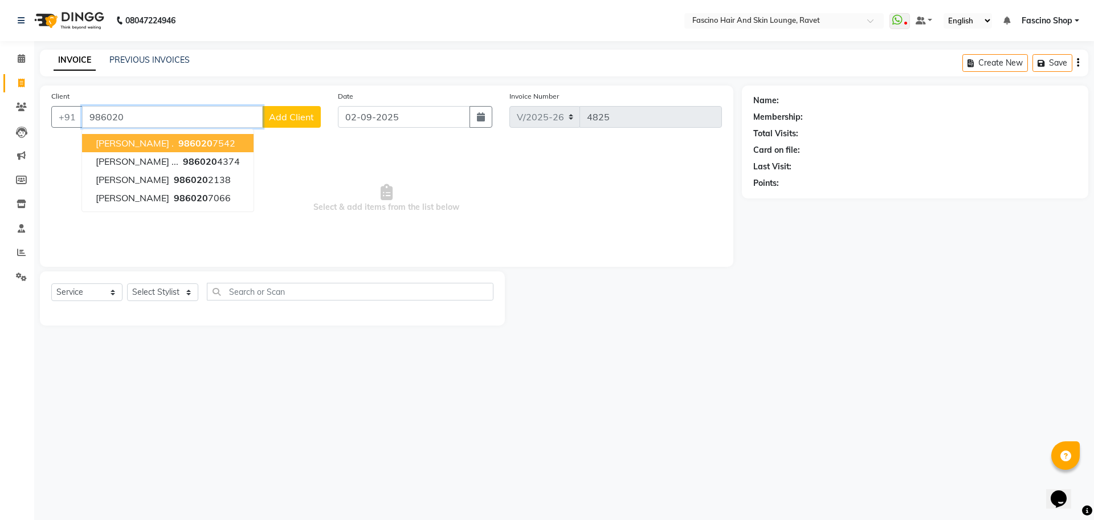
click at [166, 120] on input "986020" at bounding box center [172, 117] width 181 height 22
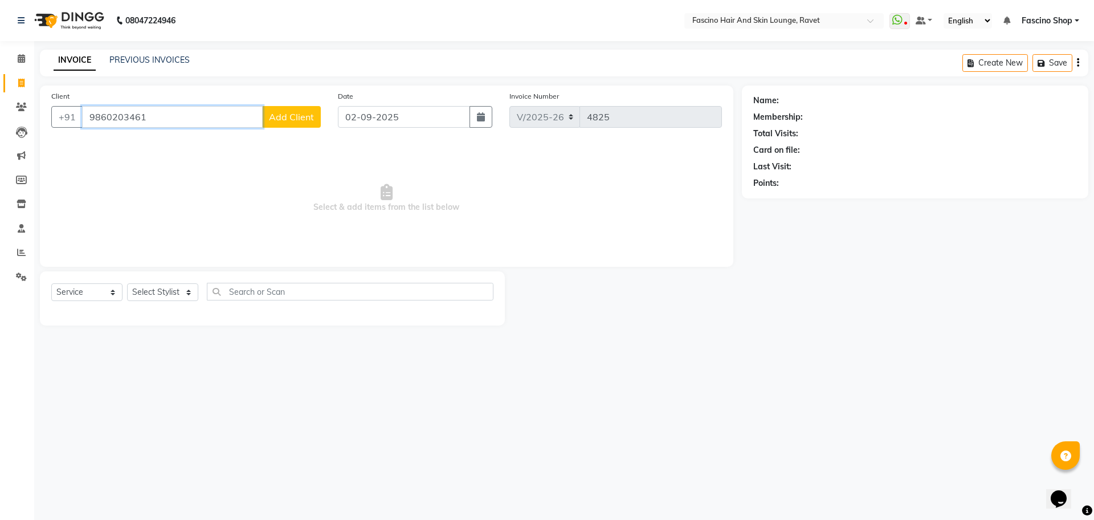
type input "9860203461"
click at [292, 115] on span "Add Client" at bounding box center [291, 116] width 45 height 11
select select "22"
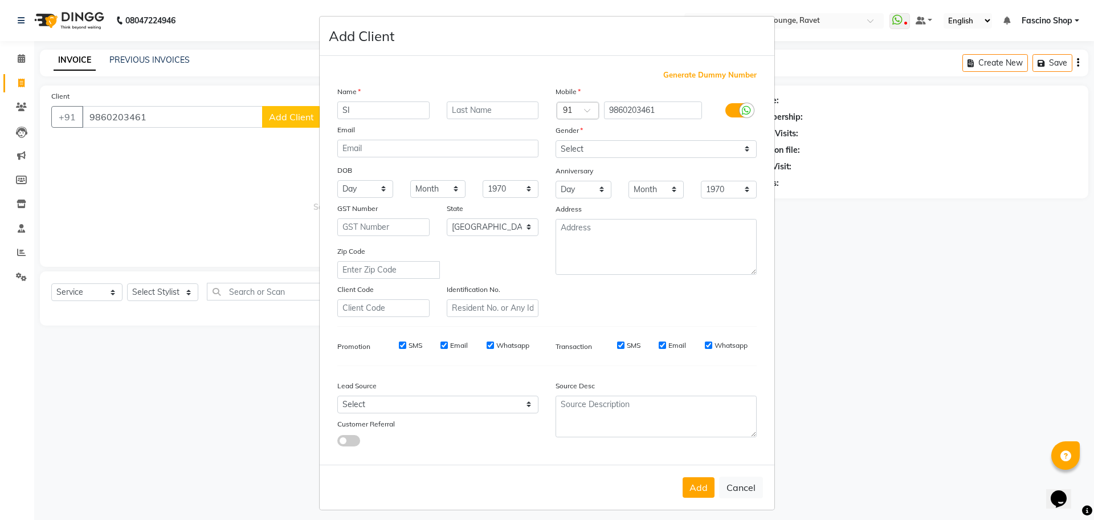
type input "S"
type input "VIDYA"
click at [578, 145] on select "Select [DEMOGRAPHIC_DATA] [DEMOGRAPHIC_DATA] Other Prefer Not To Say" at bounding box center [656, 149] width 201 height 18
select select "[DEMOGRAPHIC_DATA]"
click at [556, 140] on select "Select [DEMOGRAPHIC_DATA] [DEMOGRAPHIC_DATA] Other Prefer Not To Say" at bounding box center [656, 149] width 201 height 18
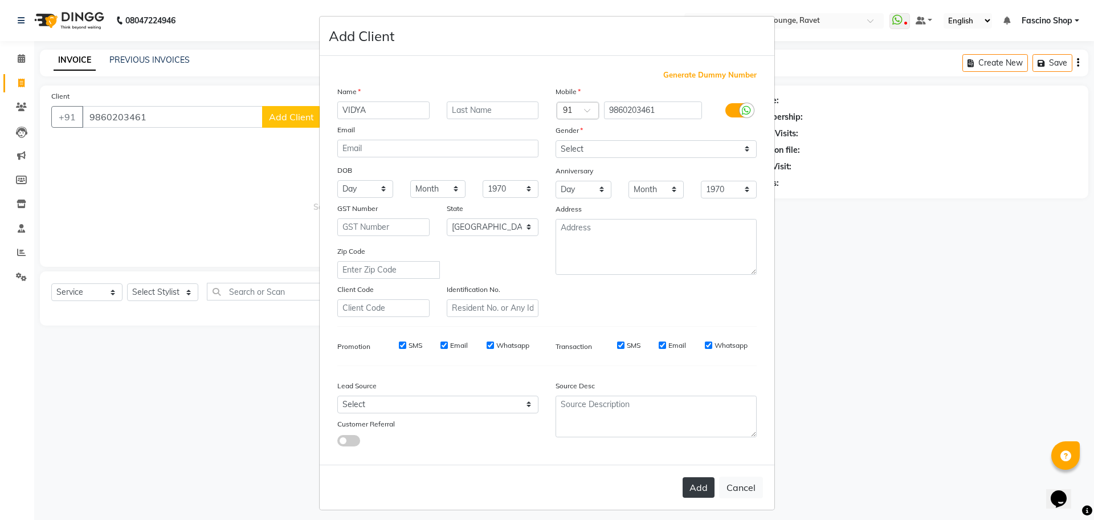
click at [688, 489] on button "Add" at bounding box center [699, 487] width 32 height 21
select select
select select "null"
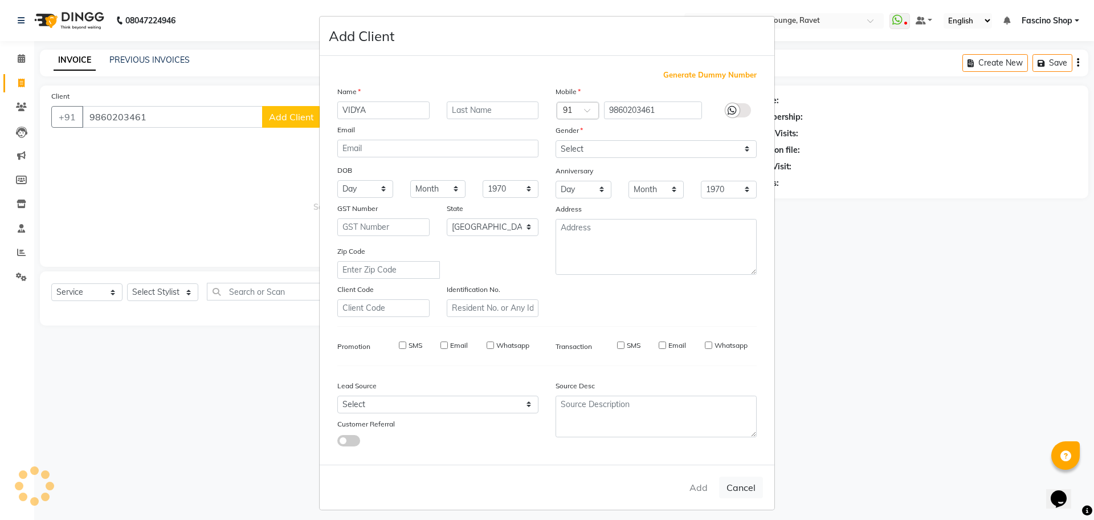
select select
checkbox input "false"
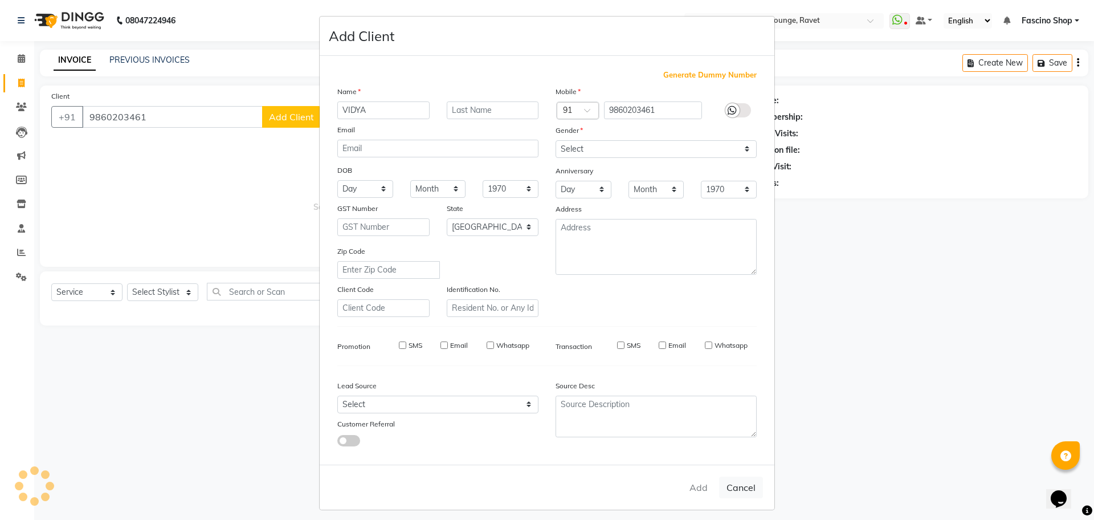
checkbox input "false"
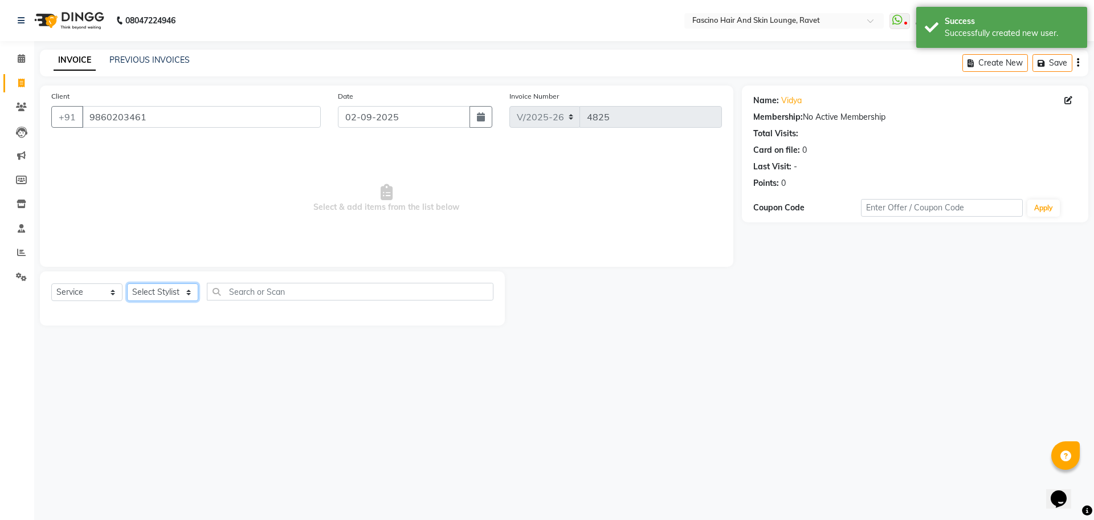
click at [141, 296] on select "Select Stylist [PERSON_NAME] [PERSON_NAME] [PERSON_NAME] Shop [PERSON_NAME] [PE…" at bounding box center [162, 292] width 71 height 18
select select "66114"
click at [127, 283] on select "Select Stylist [PERSON_NAME] [PERSON_NAME] [PERSON_NAME] Shop [PERSON_NAME] [PE…" at bounding box center [162, 292] width 71 height 18
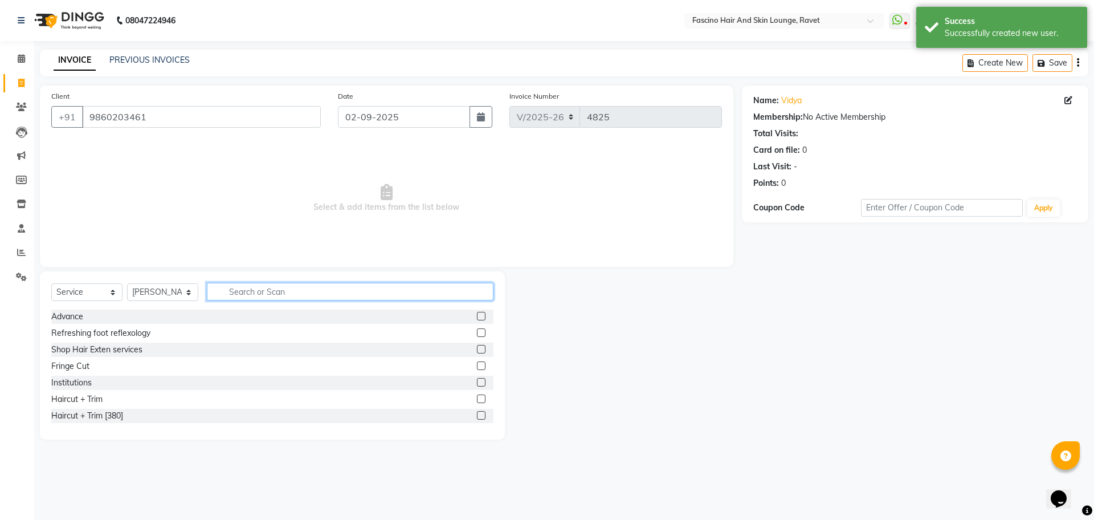
click at [236, 286] on input "text" at bounding box center [350, 292] width 287 height 18
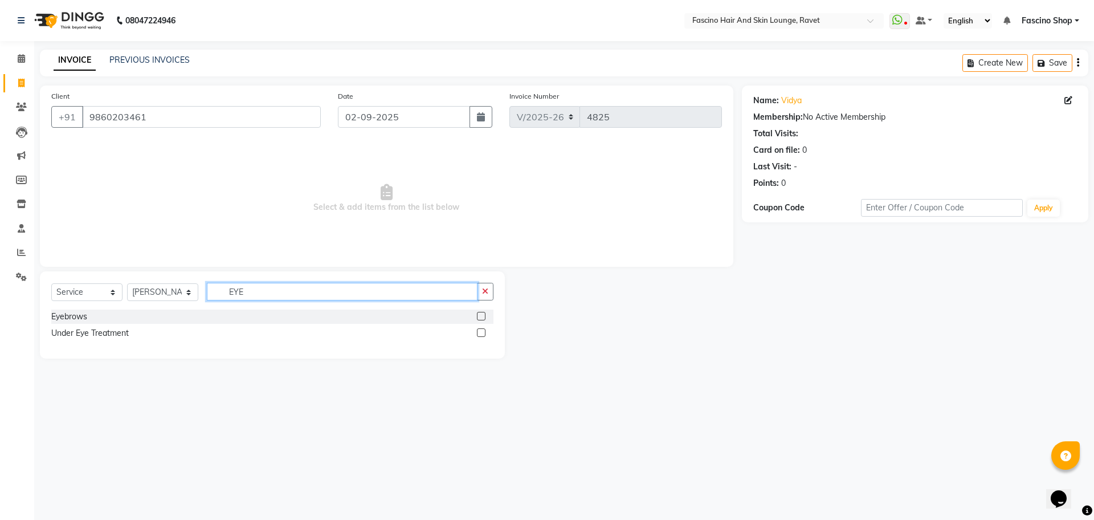
type input "EYE"
click at [479, 312] on label at bounding box center [481, 316] width 9 height 9
click at [479, 313] on input "checkbox" at bounding box center [480, 316] width 7 height 7
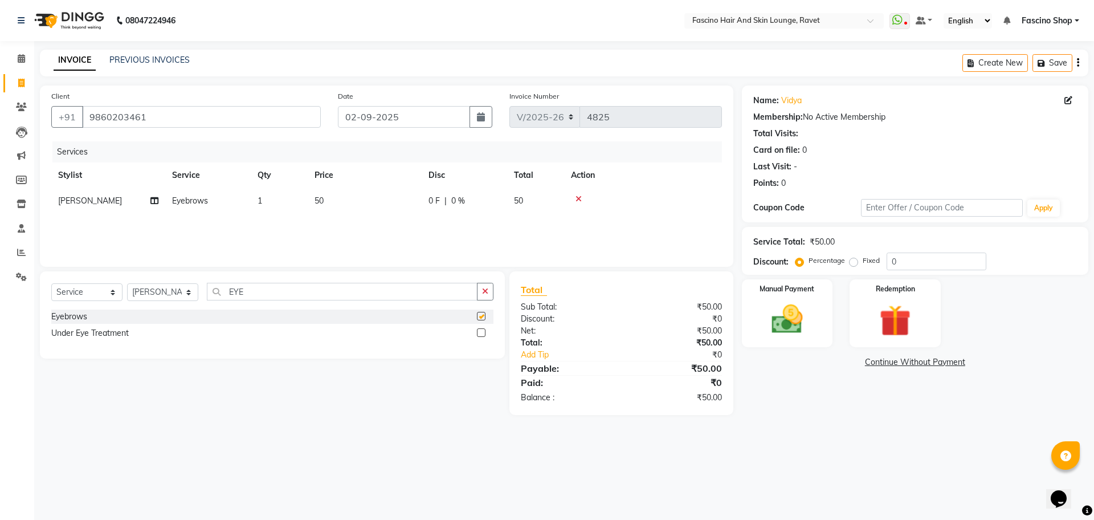
checkbox input "false"
click at [333, 200] on td "50" at bounding box center [365, 201] width 114 height 26
select select "66114"
click at [333, 200] on input "1" at bounding box center [332, 204] width 43 height 18
click at [402, 198] on td "50" at bounding box center [365, 201] width 114 height 26
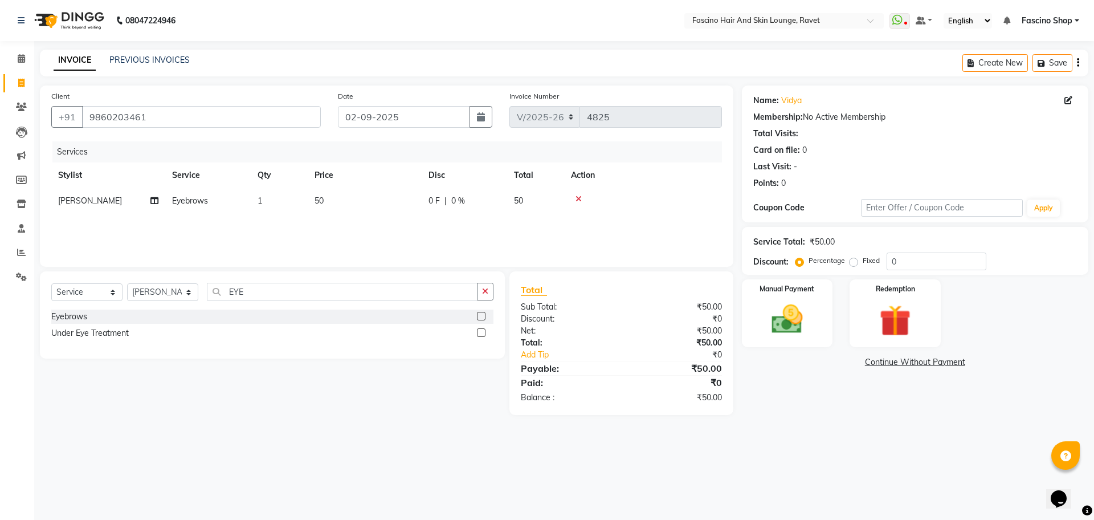
select select "66114"
type input "30"
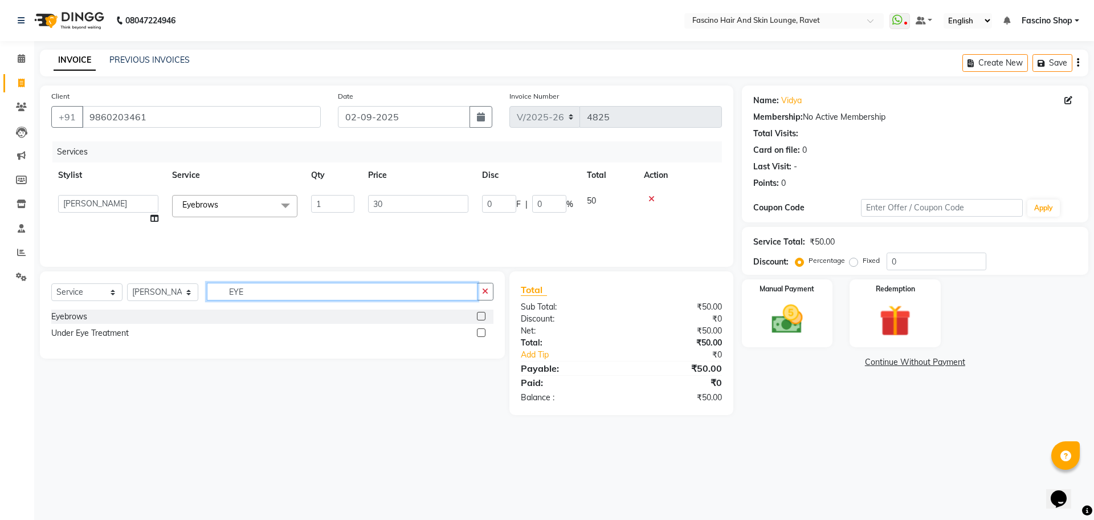
click at [262, 286] on input "EYE" at bounding box center [342, 292] width 271 height 18
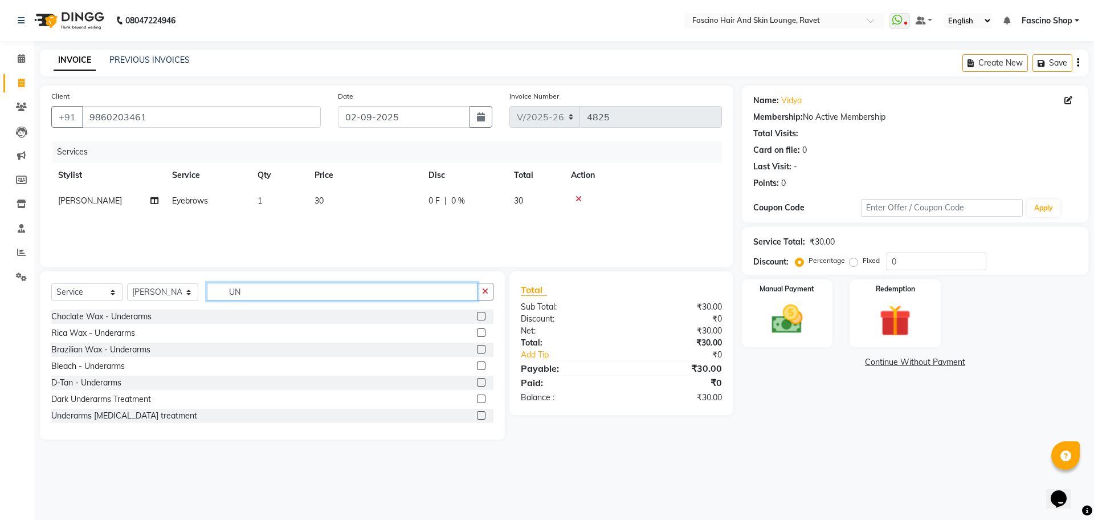
type input "UN"
click at [477, 331] on label at bounding box center [481, 332] width 9 height 9
click at [477, 331] on input "checkbox" at bounding box center [480, 332] width 7 height 7
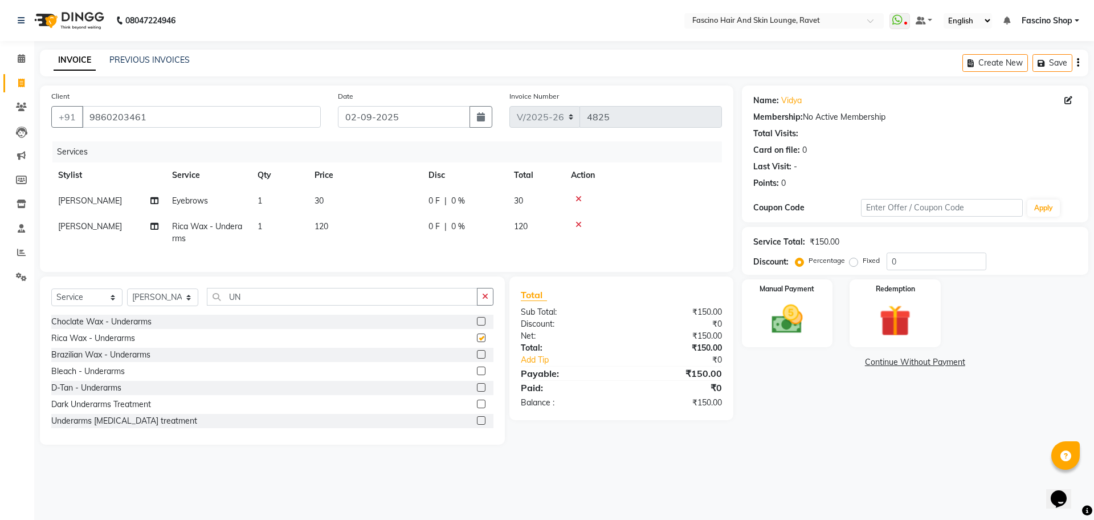
checkbox input "false"
click at [337, 229] on td "120" at bounding box center [365, 233] width 114 height 38
select select "66114"
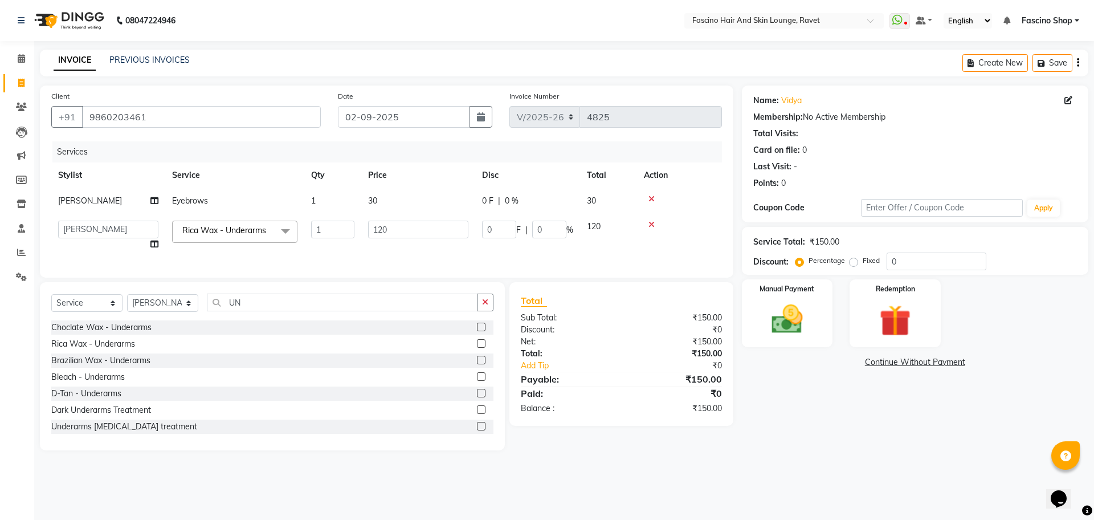
click at [337, 229] on input "1" at bounding box center [332, 230] width 43 height 18
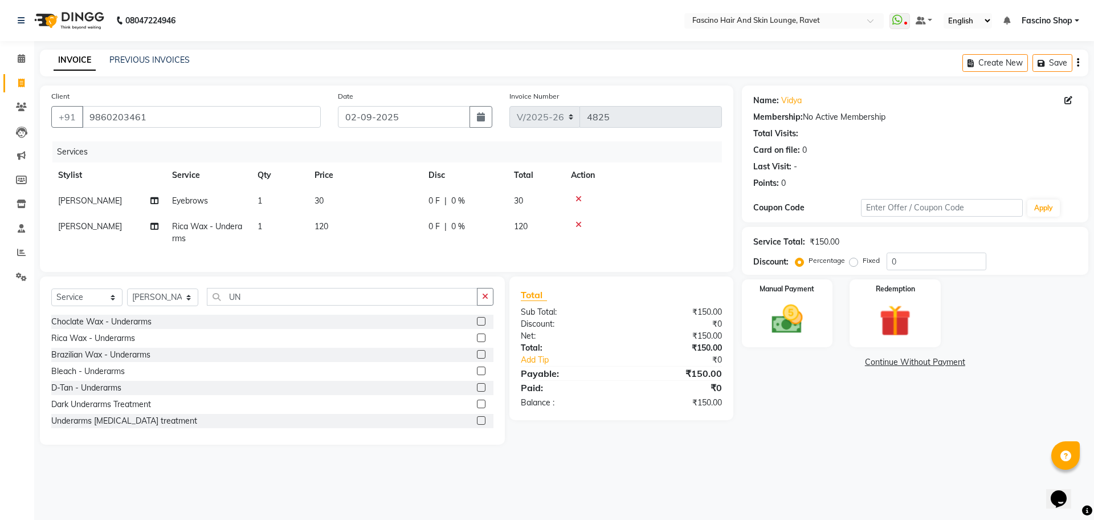
click at [381, 229] on td "120" at bounding box center [365, 233] width 114 height 38
select select "66114"
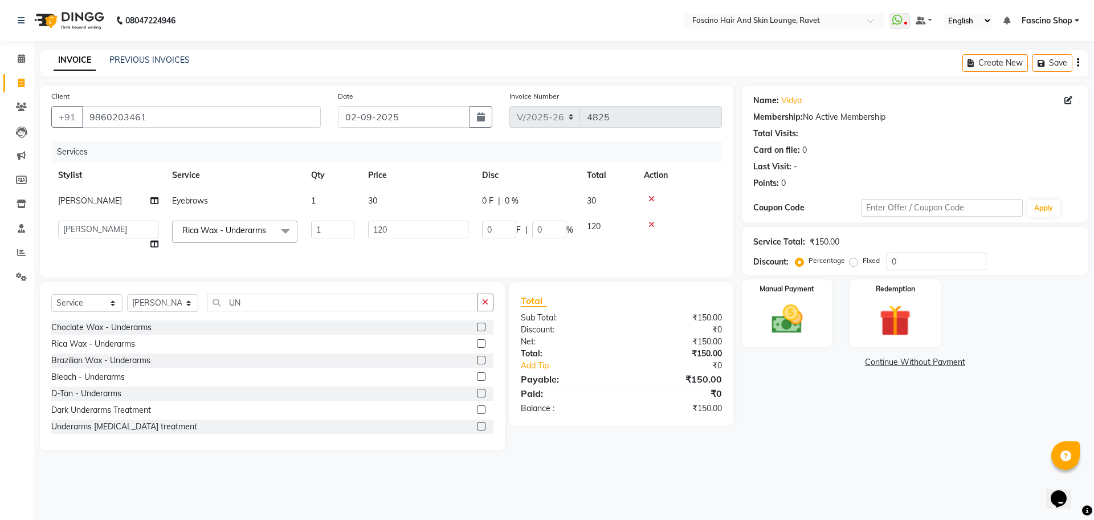
click at [381, 229] on input "120" at bounding box center [418, 230] width 100 height 18
type input "100"
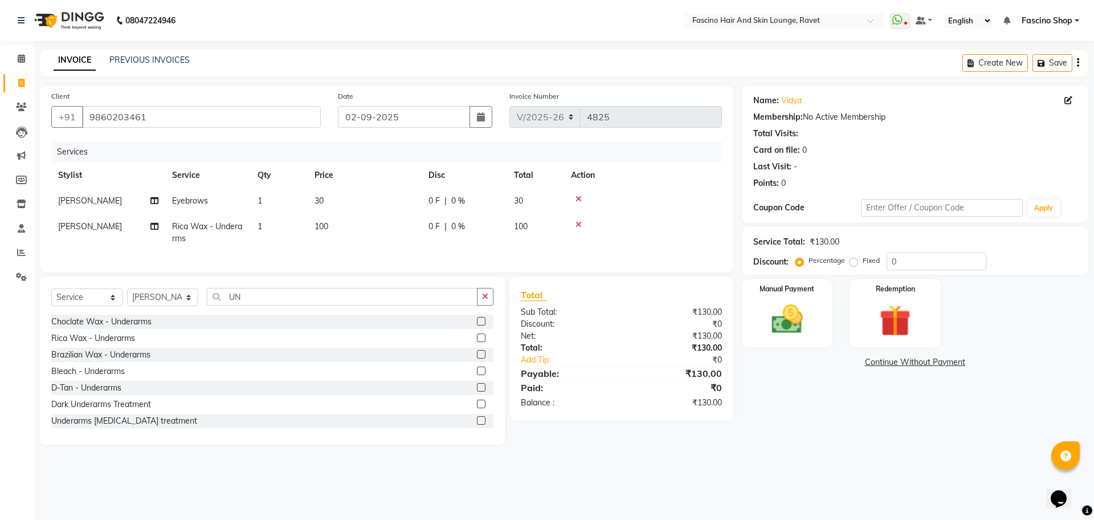
click at [406, 247] on td "100" at bounding box center [365, 233] width 114 height 38
select select "66114"
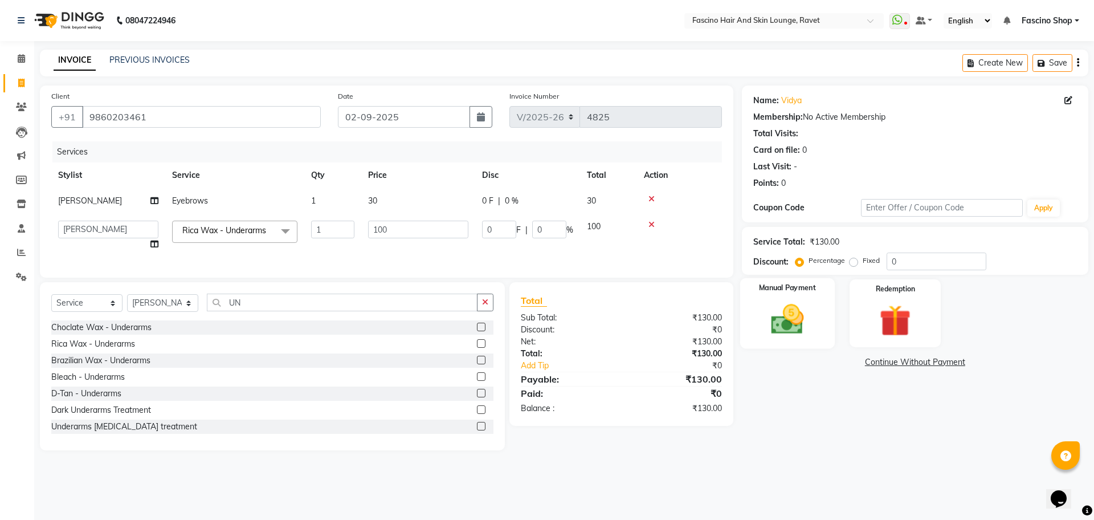
click at [776, 324] on img at bounding box center [787, 319] width 53 height 38
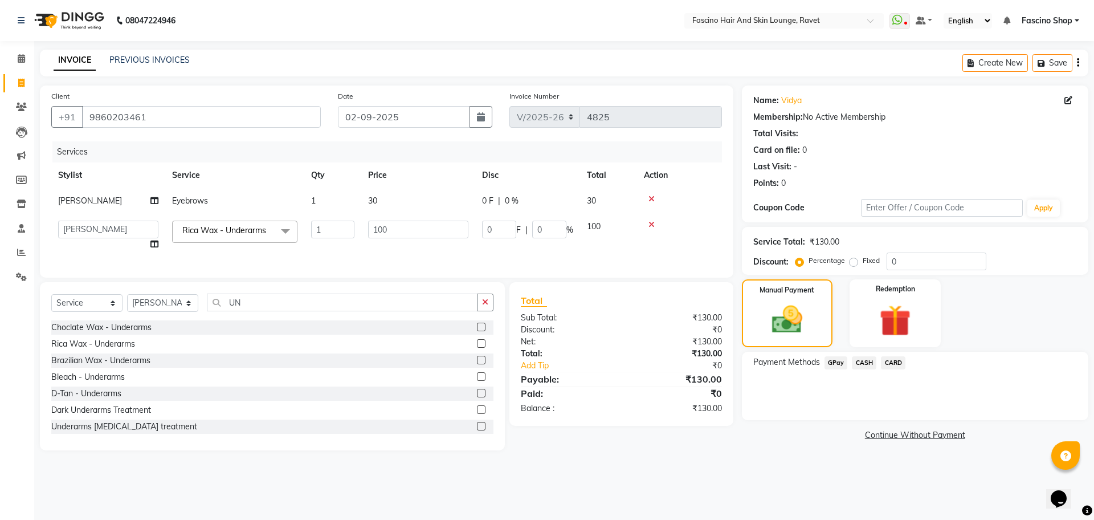
click at [860, 361] on span "CASH" at bounding box center [864, 362] width 25 height 13
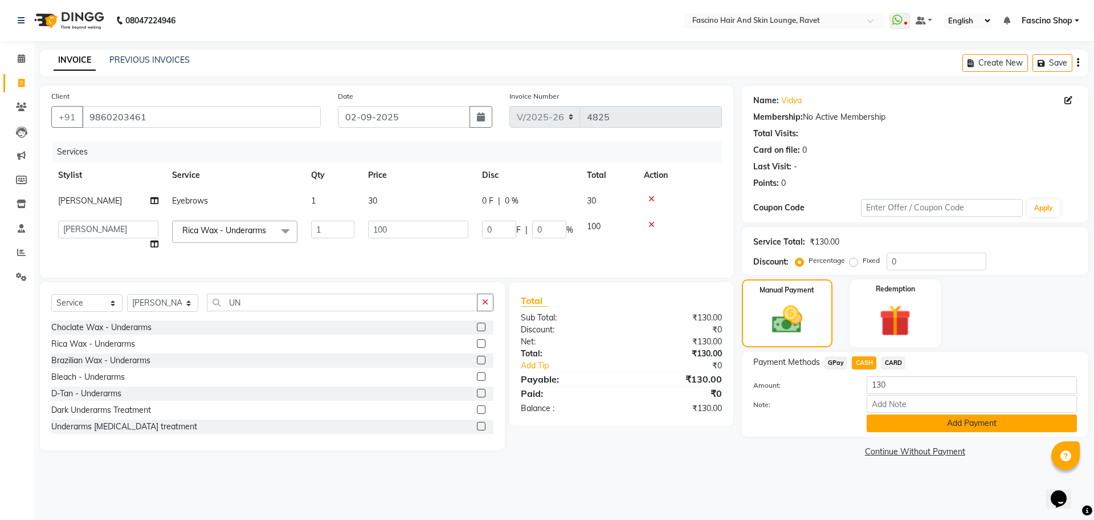
click at [894, 423] on button "Add Payment" at bounding box center [972, 423] width 210 height 18
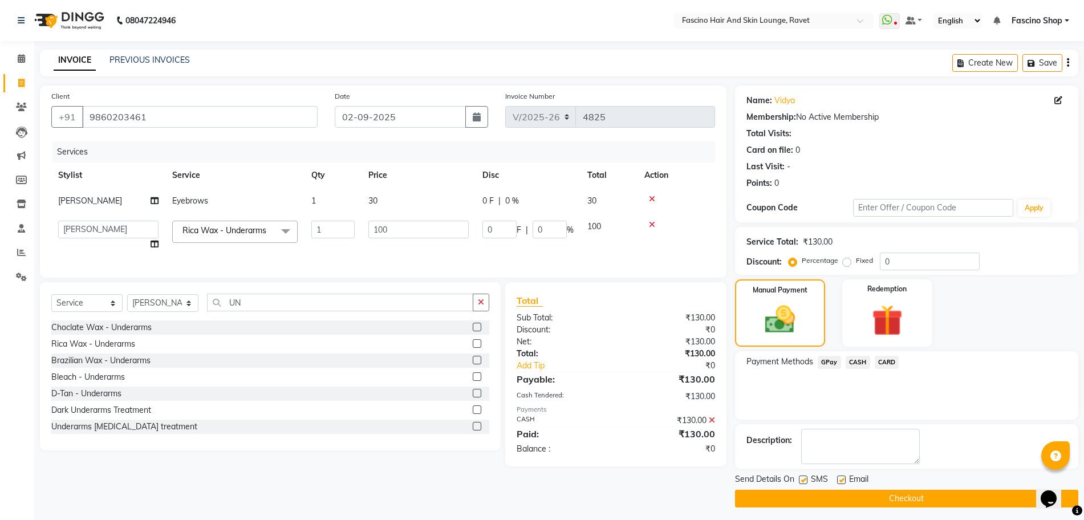
scroll to position [5, 0]
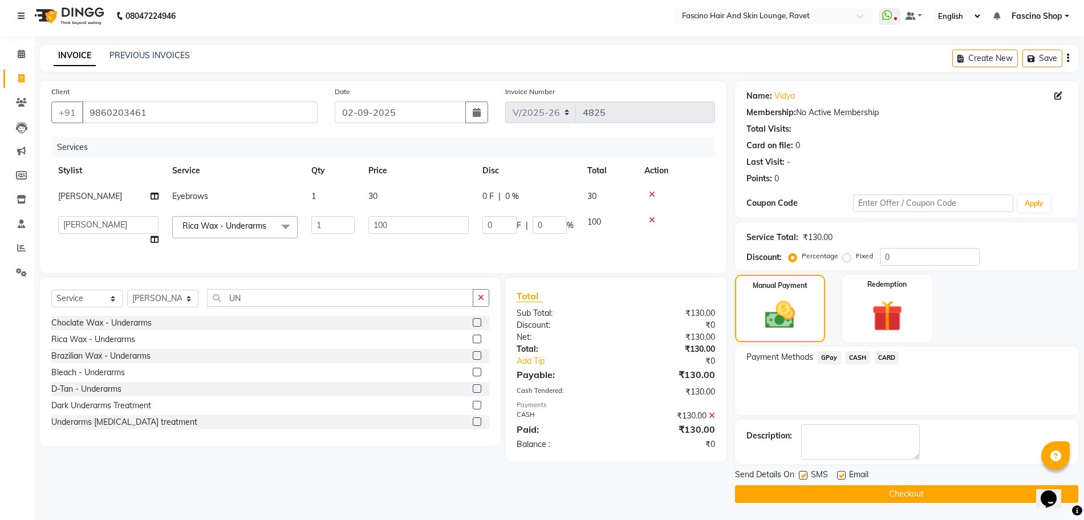
click at [888, 494] on button "Checkout" at bounding box center [906, 494] width 343 height 18
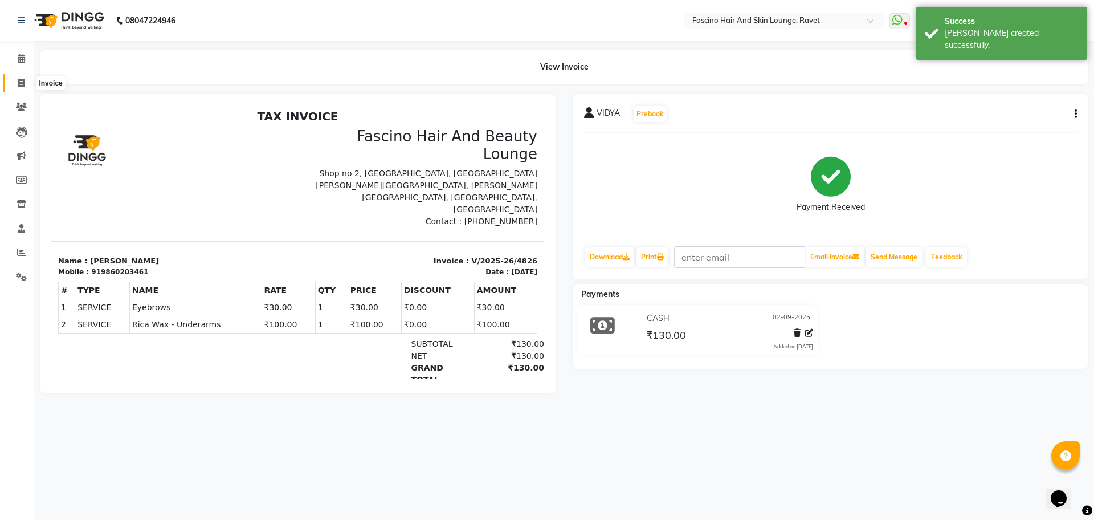
click at [23, 80] on icon at bounding box center [21, 83] width 6 height 9
select select "service"
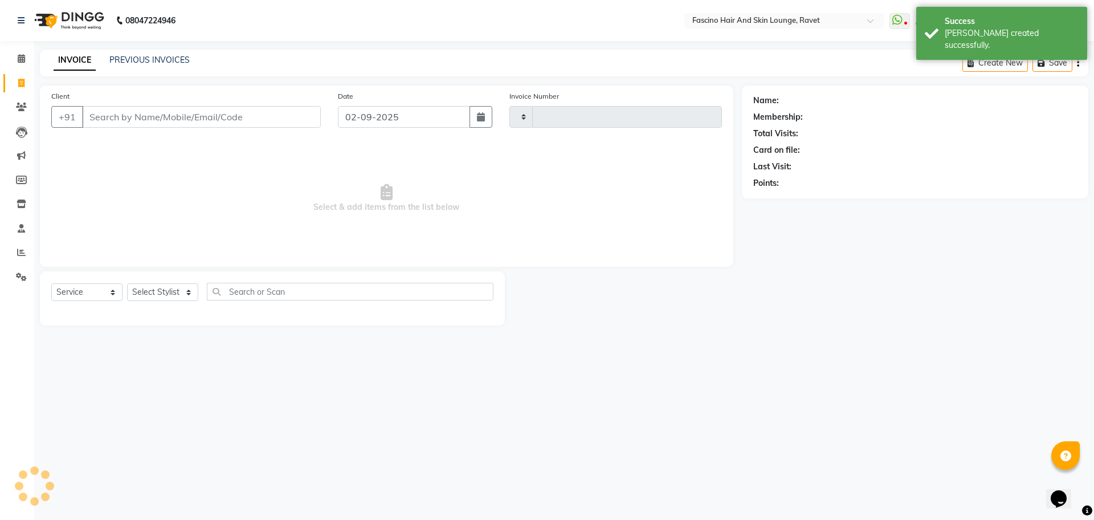
type input "4827"
select select "5190"
click at [157, 55] on link "PREVIOUS INVOICES" at bounding box center [149, 60] width 80 height 10
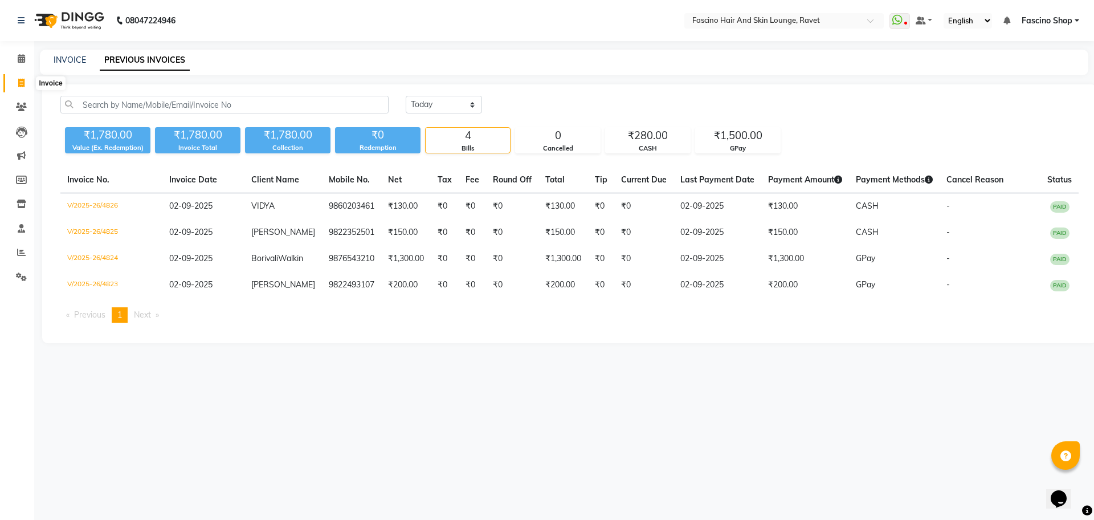
click at [26, 84] on span at bounding box center [21, 83] width 20 height 13
select select "service"
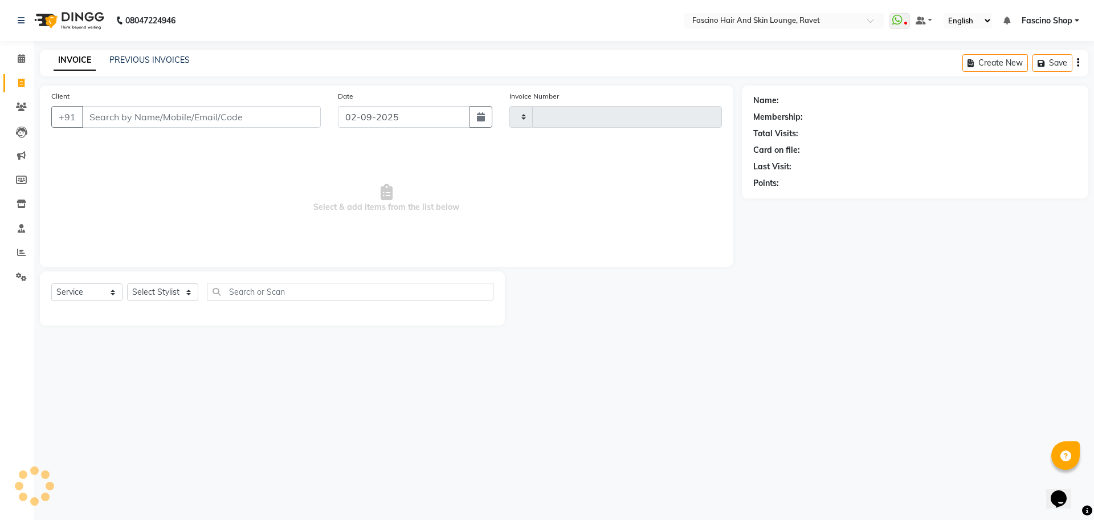
type input "4827"
select select "5190"
click at [21, 84] on icon at bounding box center [21, 83] width 6 height 9
select select "service"
type input "4827"
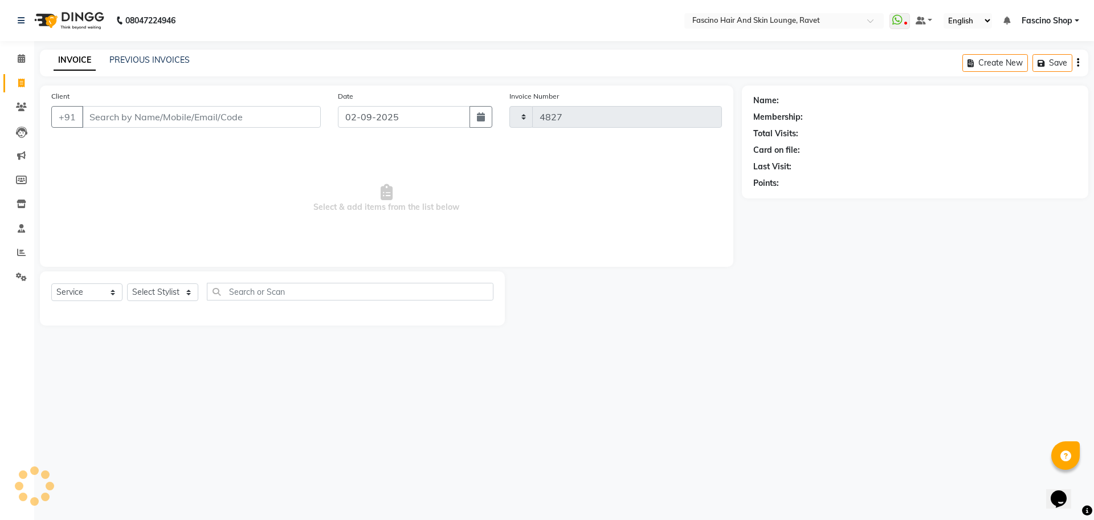
select select "5190"
click at [14, 107] on span at bounding box center [21, 107] width 20 height 13
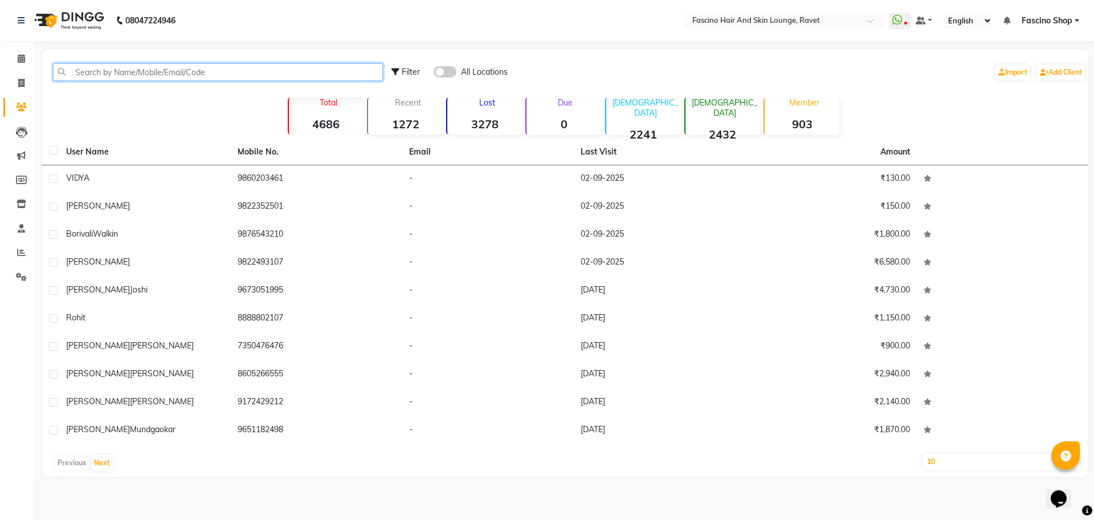
click at [143, 72] on input "text" at bounding box center [218, 72] width 330 height 18
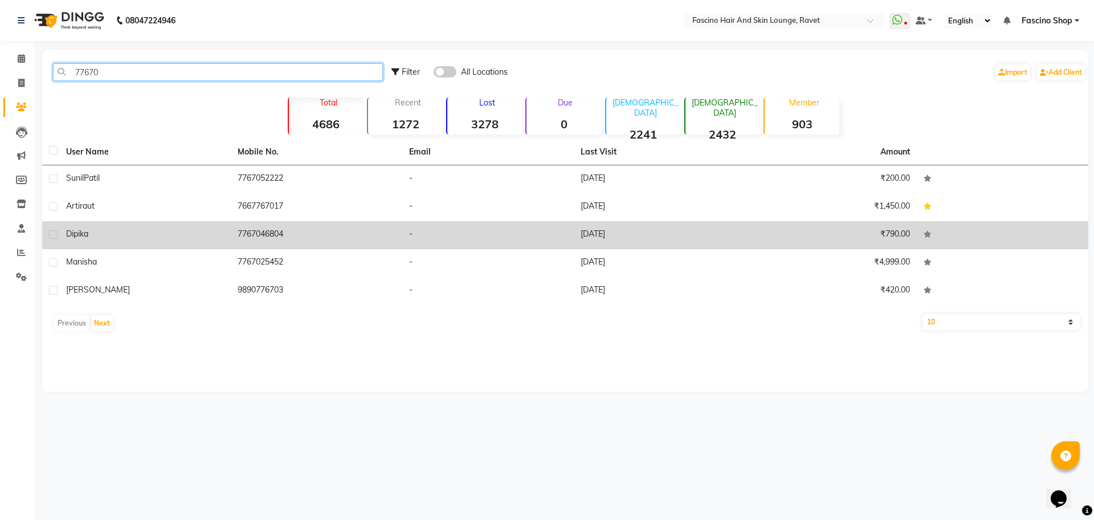
type input "77670"
click at [116, 235] on div "Dipika" at bounding box center [145, 234] width 158 height 12
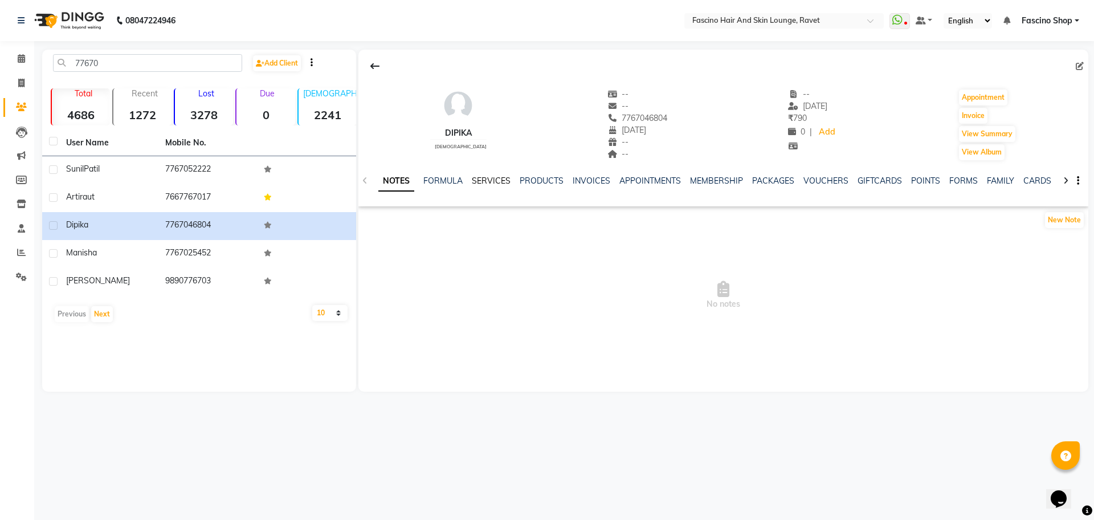
click at [483, 178] on link "SERVICES" at bounding box center [491, 181] width 39 height 10
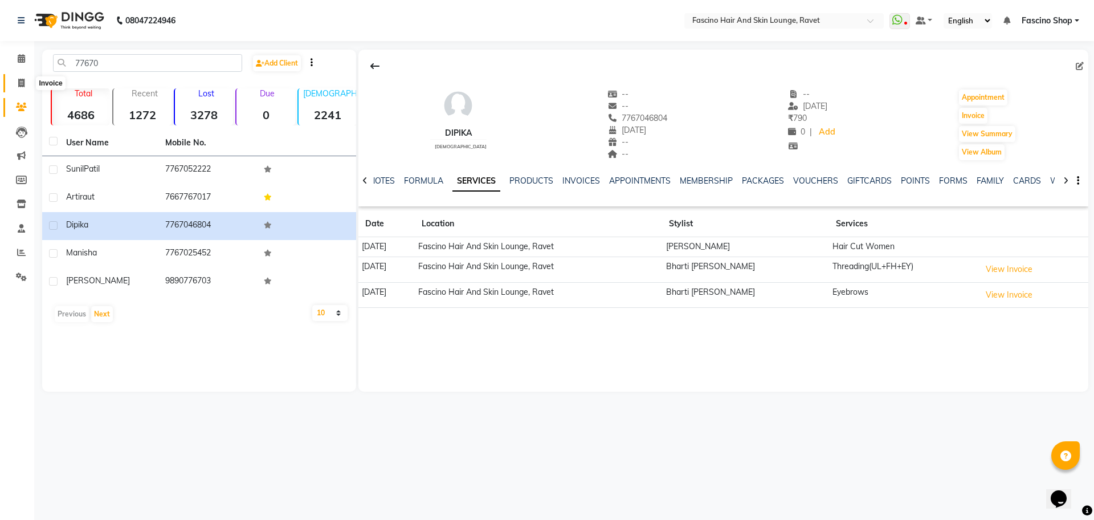
click at [23, 82] on icon at bounding box center [21, 83] width 6 height 9
select select "service"
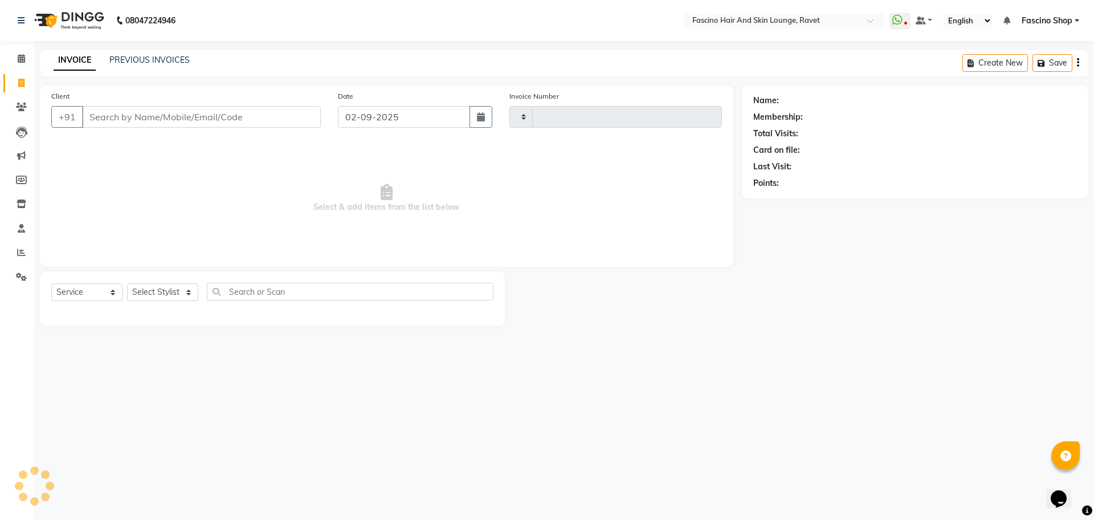
type input "4827"
select select "5190"
click at [144, 59] on link "PREVIOUS INVOICES" at bounding box center [149, 60] width 80 height 10
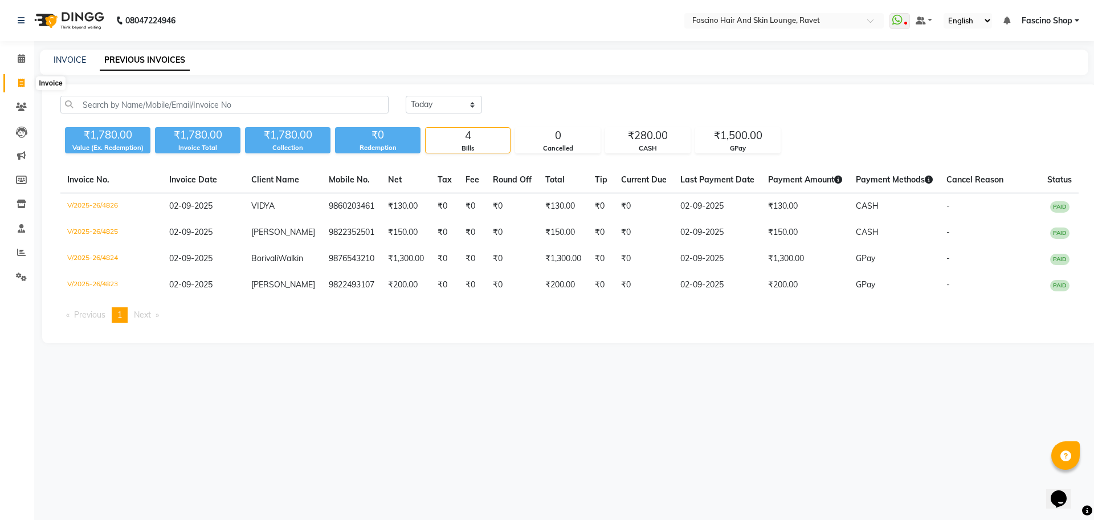
click at [19, 82] on icon at bounding box center [21, 83] width 6 height 9
select select "service"
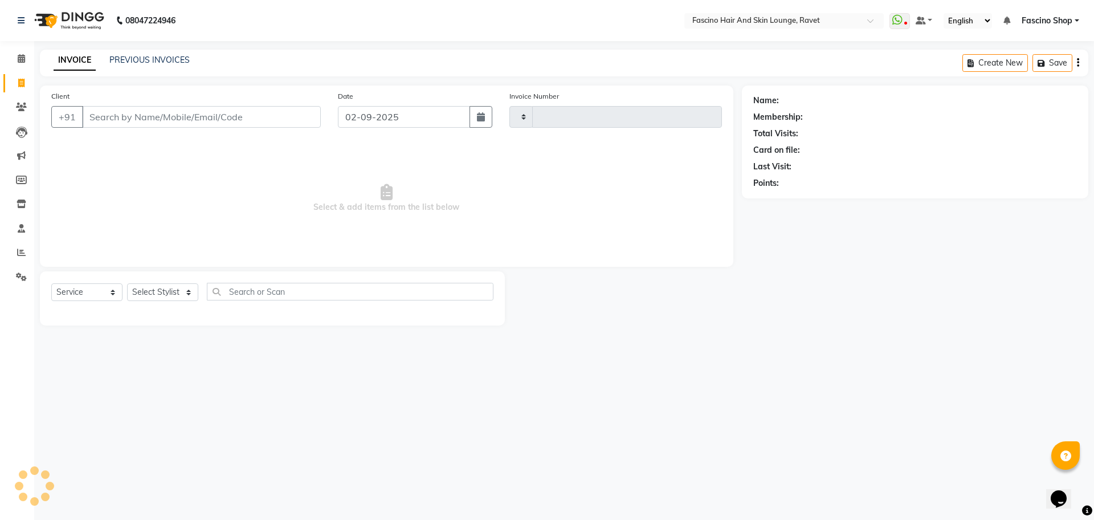
type input "4827"
select select "5190"
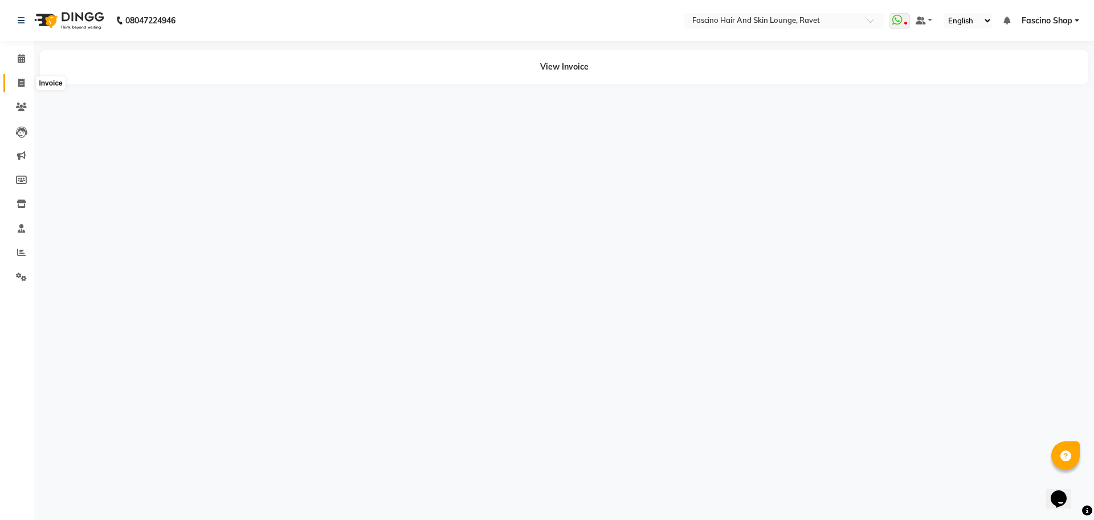
click at [22, 80] on icon at bounding box center [21, 83] width 6 height 9
select select "5190"
select select "service"
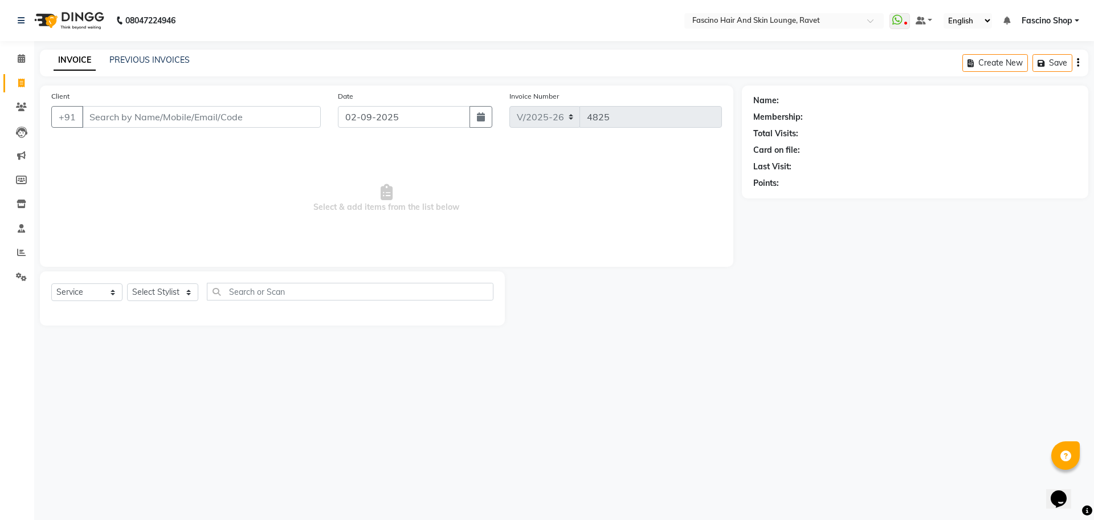
click at [122, 114] on input "Client" at bounding box center [201, 117] width 239 height 22
click at [165, 119] on input "Client" at bounding box center [201, 117] width 239 height 22
click at [152, 113] on input "Client" at bounding box center [201, 117] width 239 height 22
type input "9822352501"
click at [304, 117] on span "Add Client" at bounding box center [291, 116] width 45 height 11
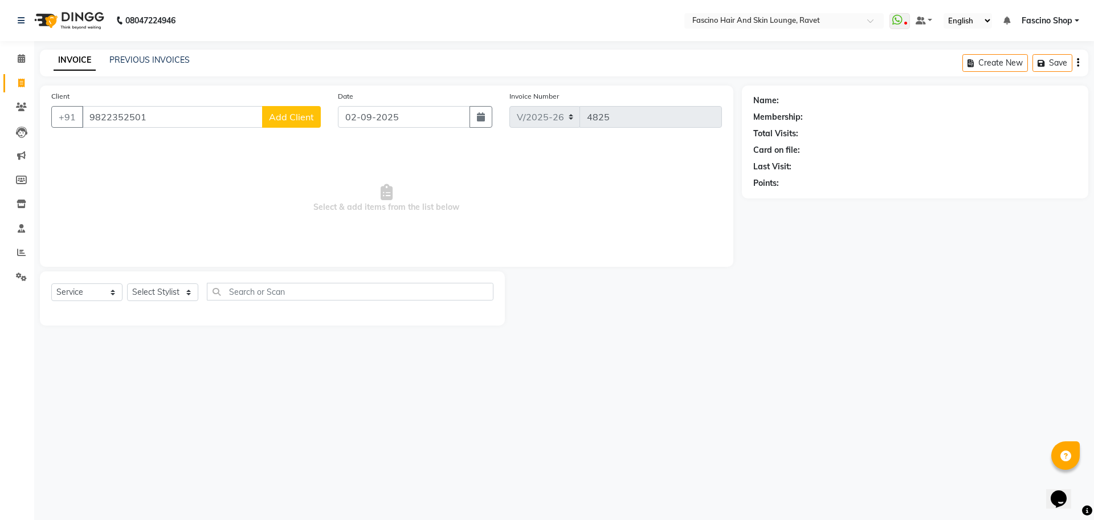
select select "22"
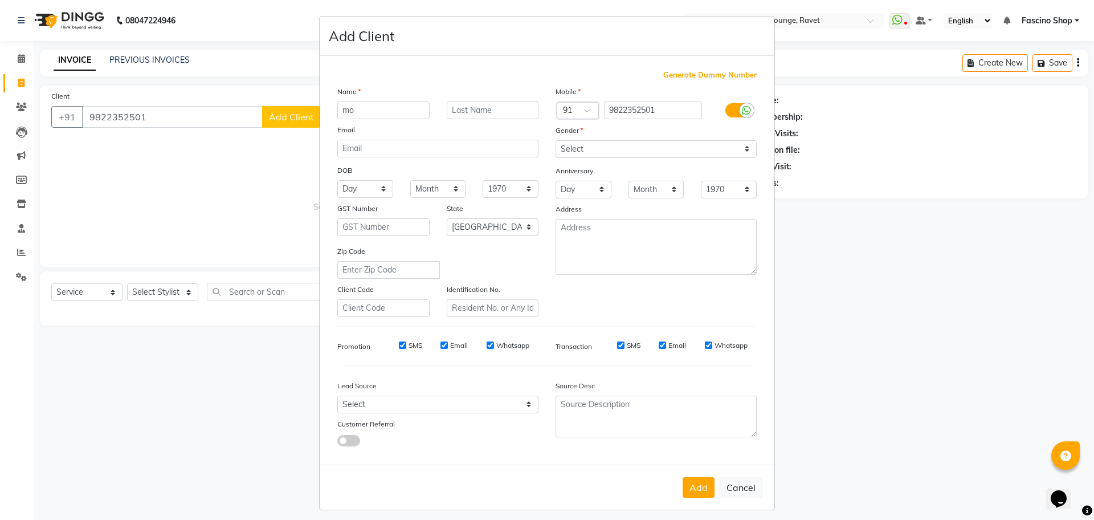
type input "m"
type input "[PERSON_NAME]"
click at [589, 150] on select "Select [DEMOGRAPHIC_DATA] [DEMOGRAPHIC_DATA] Other Prefer Not To Say" at bounding box center [656, 149] width 201 height 18
select select "male"
click at [556, 140] on select "Select [DEMOGRAPHIC_DATA] [DEMOGRAPHIC_DATA] Other Prefer Not To Say" at bounding box center [656, 149] width 201 height 18
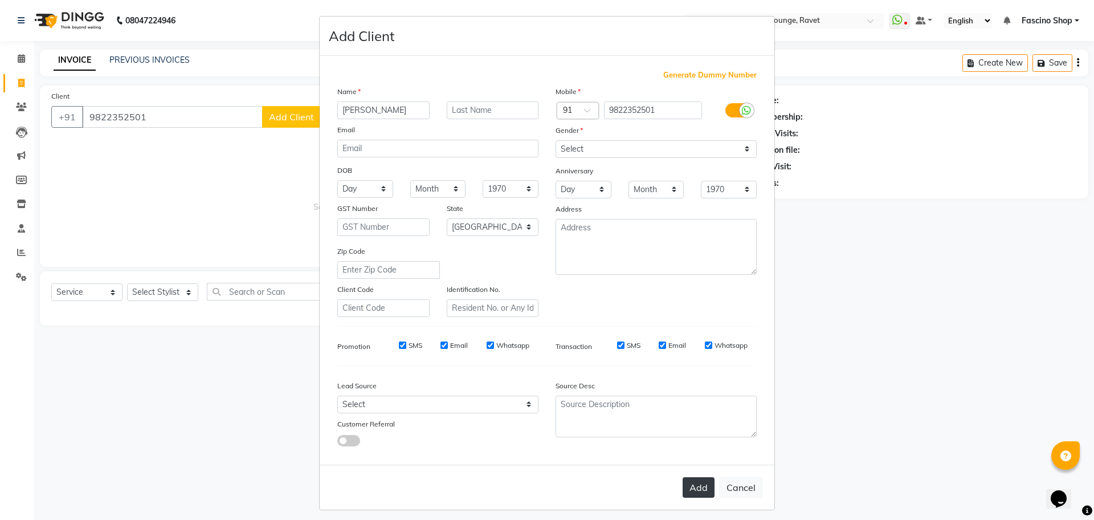
click at [698, 485] on button "Add" at bounding box center [699, 487] width 32 height 21
select select
select select "null"
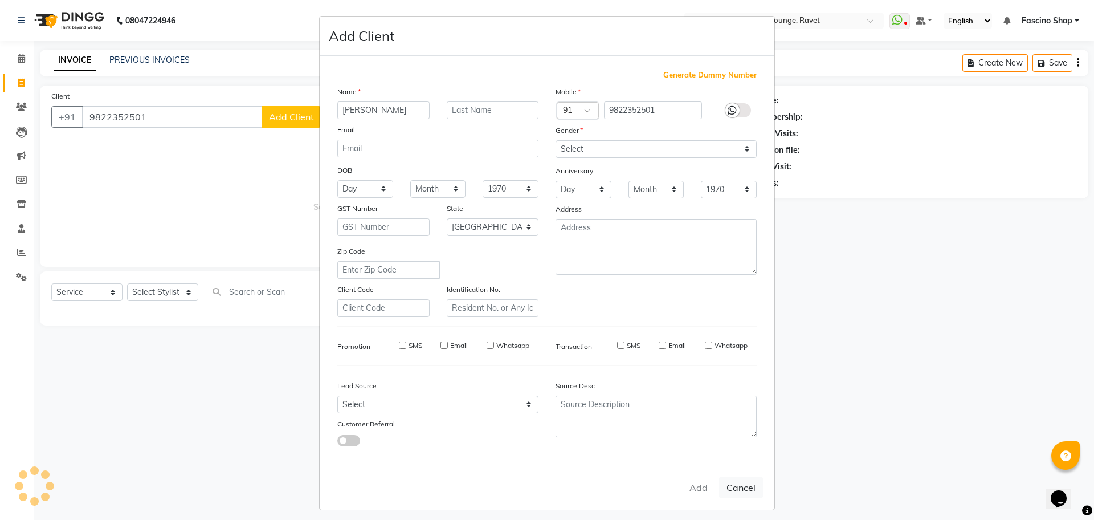
select select
checkbox input "false"
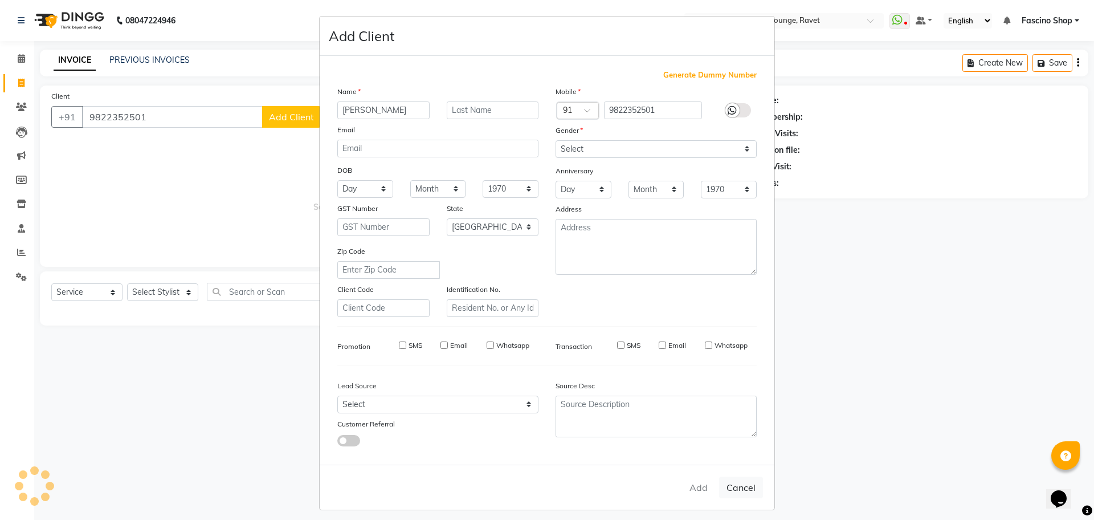
checkbox input "false"
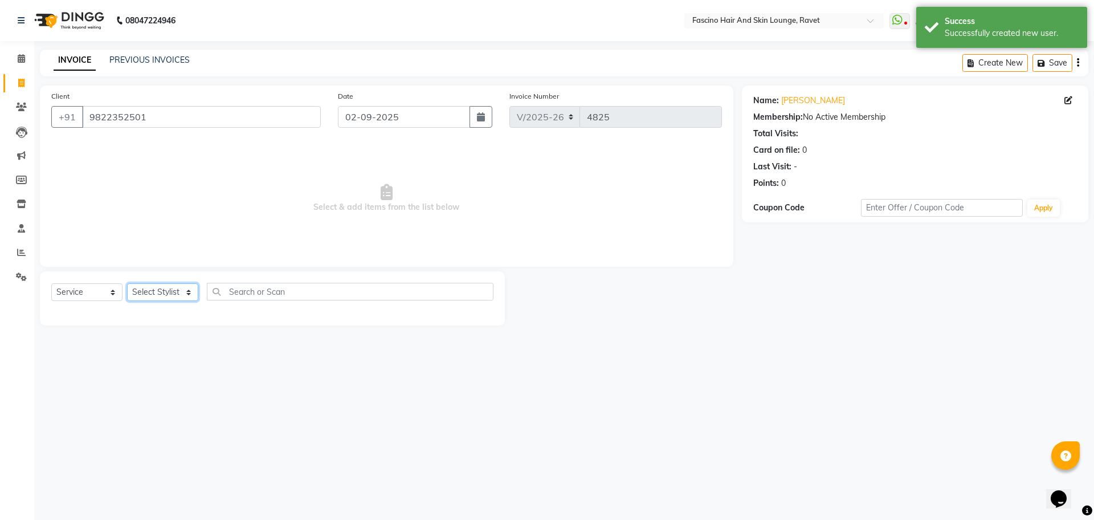
click at [168, 288] on select "Select Stylist [PERSON_NAME] [PERSON_NAME] [PERSON_NAME] Shop [PERSON_NAME] [PE…" at bounding box center [162, 292] width 71 height 18
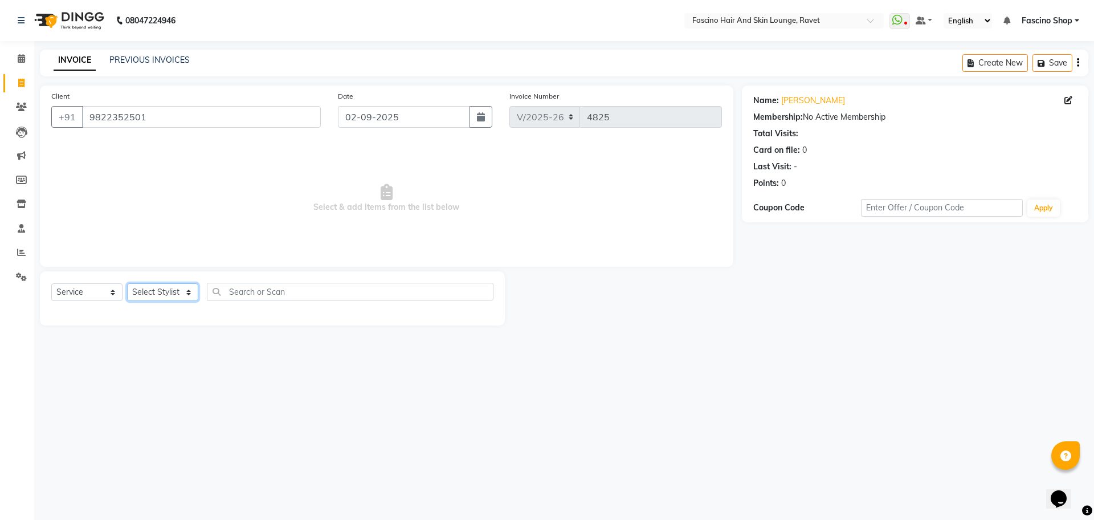
select select "66192"
click at [127, 283] on select "Select Stylist [PERSON_NAME] [PERSON_NAME] [PERSON_NAME] Shop [PERSON_NAME] [PE…" at bounding box center [162, 292] width 71 height 18
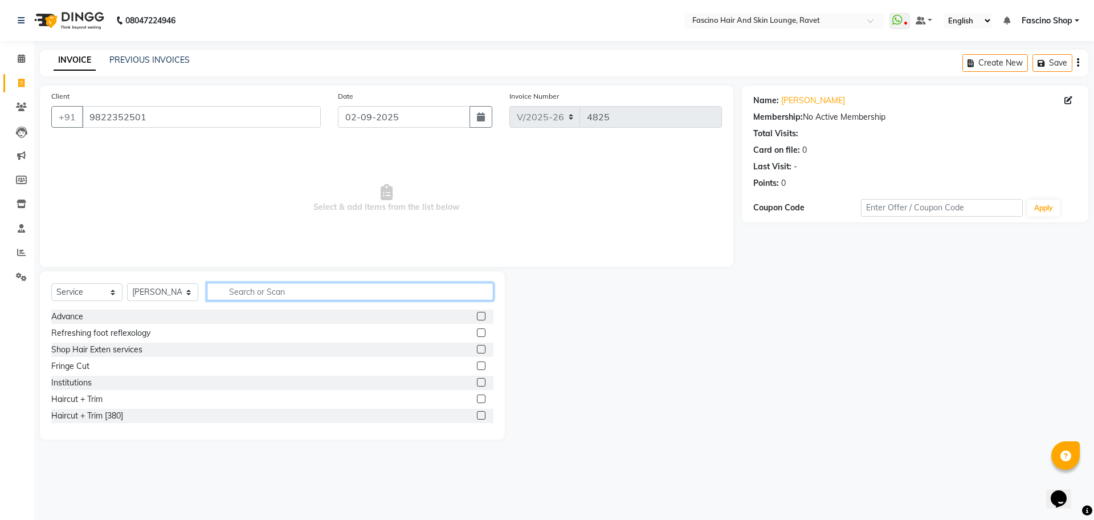
click at [258, 284] on input "text" at bounding box center [350, 292] width 287 height 18
type input "CUT"
click at [477, 413] on label at bounding box center [481, 415] width 9 height 9
click at [477, 413] on input "checkbox" at bounding box center [480, 415] width 7 height 7
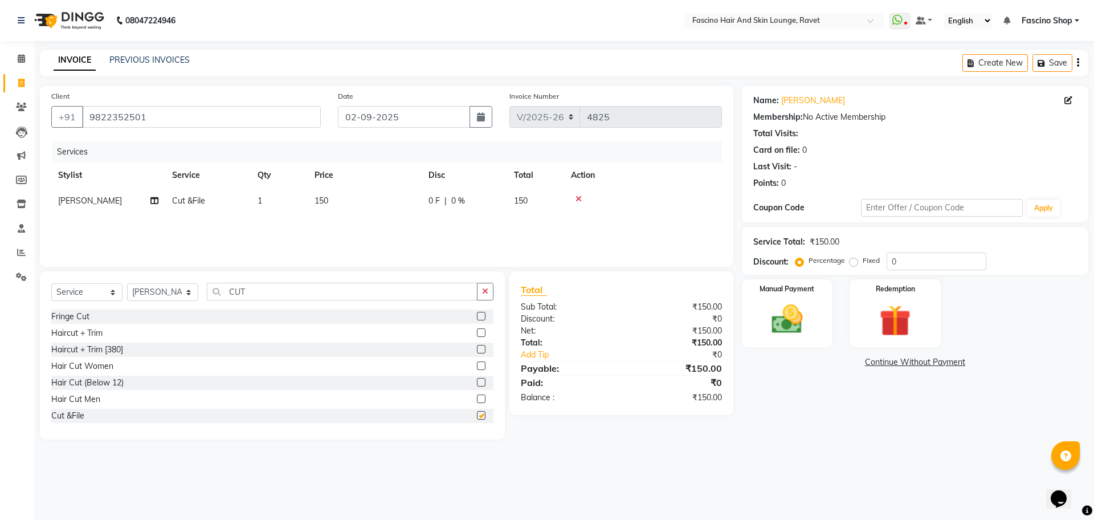
checkbox input "false"
click at [779, 333] on img at bounding box center [787, 319] width 53 height 38
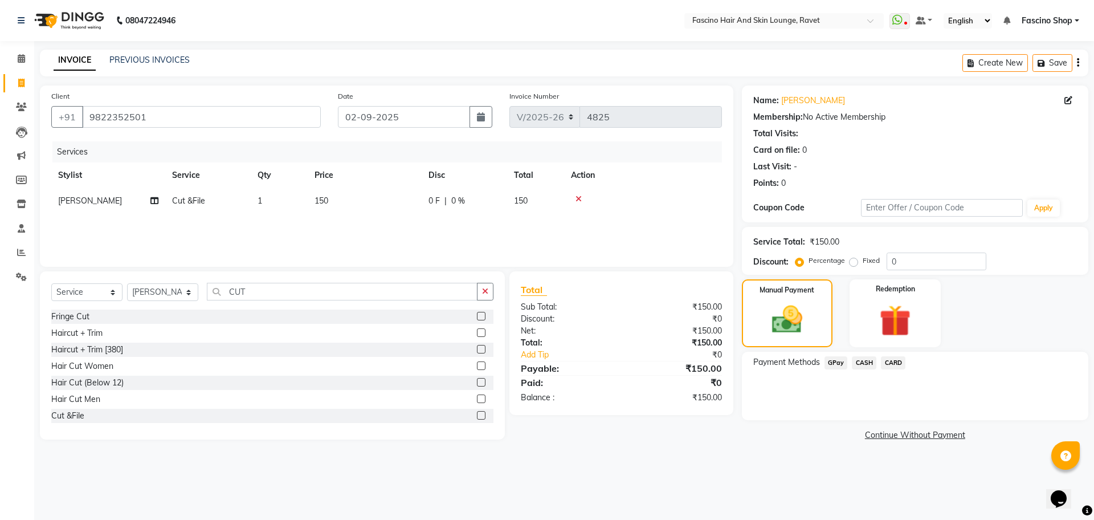
click at [867, 361] on span "CASH" at bounding box center [864, 362] width 25 height 13
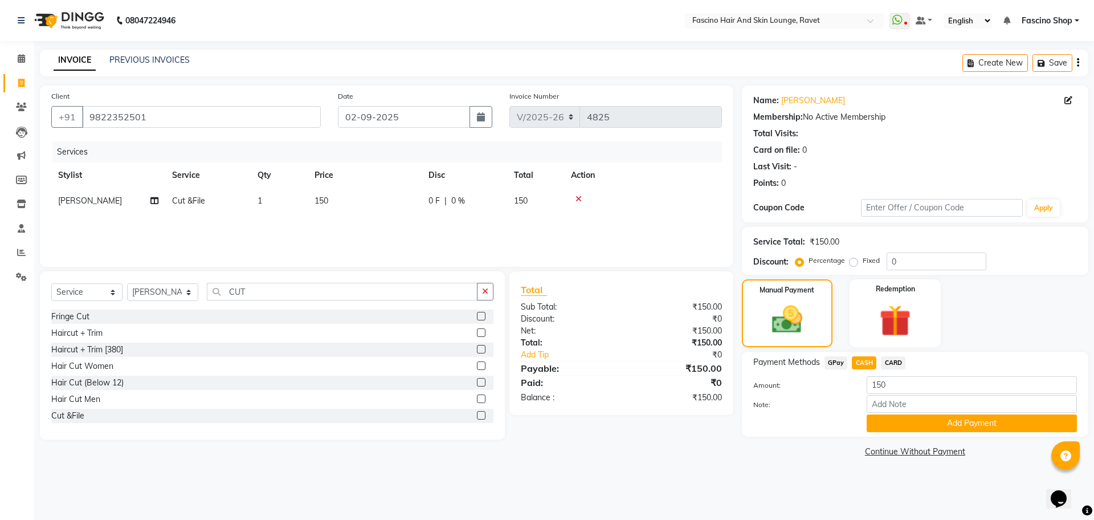
click at [902, 432] on div "Payment Methods GPay CASH CARD Amount: 150 Note: Add Payment" at bounding box center [915, 394] width 347 height 85
click at [912, 424] on button "Add Payment" at bounding box center [972, 423] width 210 height 18
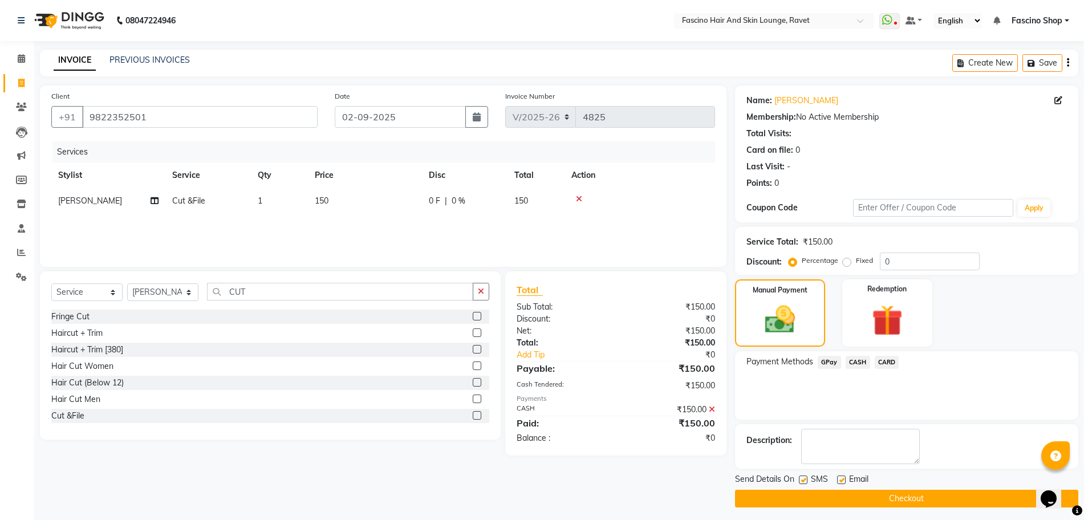
scroll to position [5, 0]
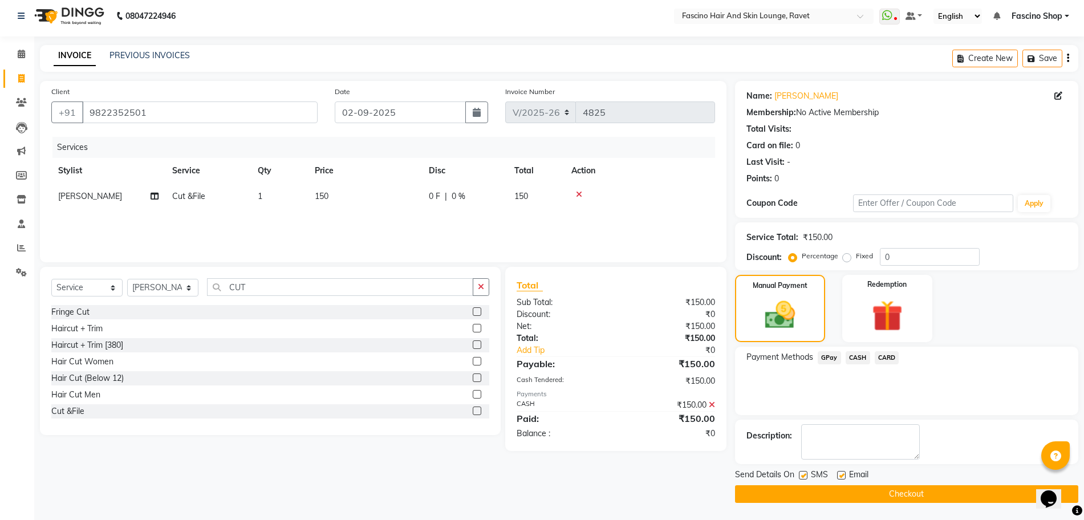
click at [913, 495] on button "Checkout" at bounding box center [906, 494] width 343 height 18
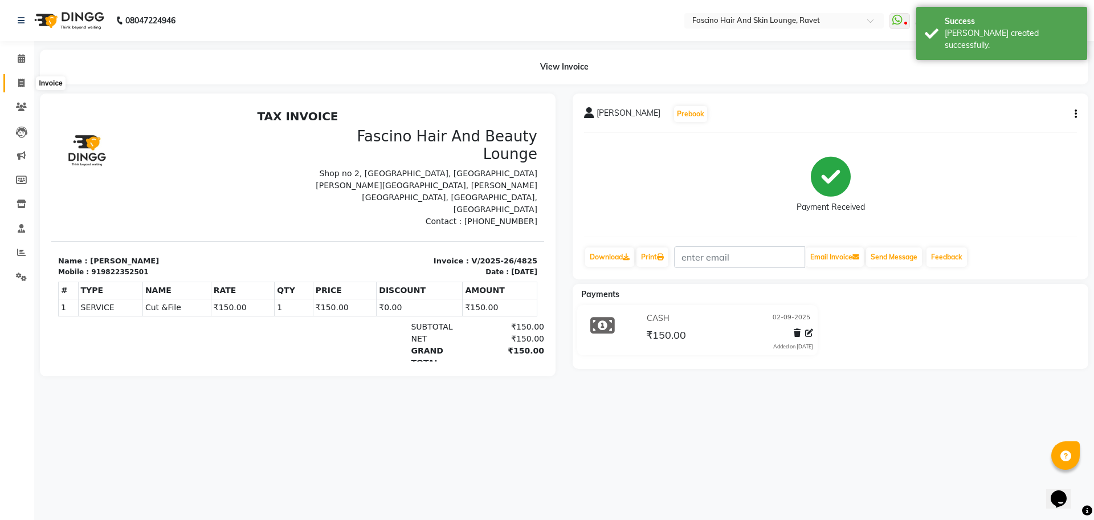
click at [23, 83] on icon at bounding box center [21, 83] width 6 height 9
select select "service"
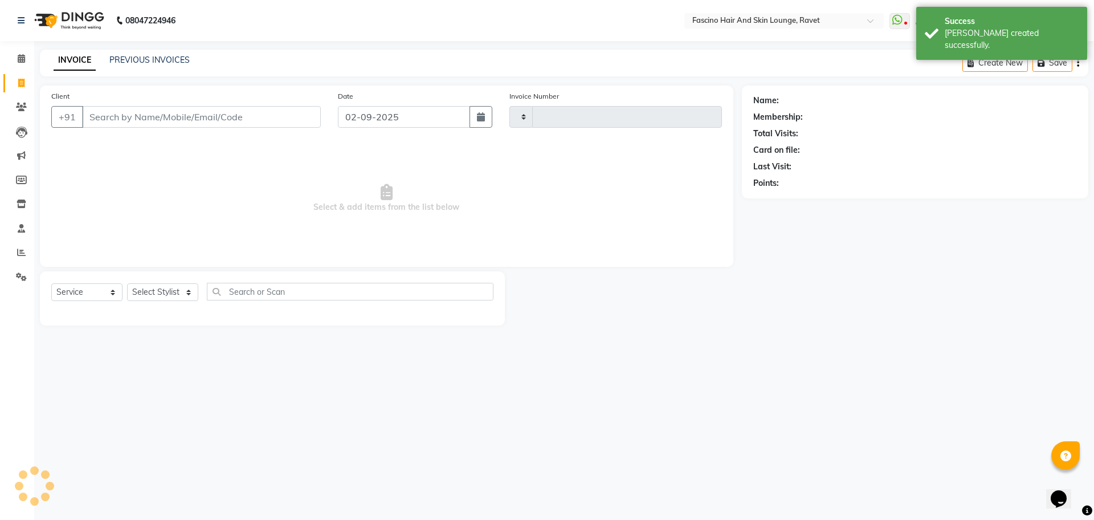
type input "4826"
select select "5190"
click at [132, 66] on div "INVOICE PREVIOUS INVOICES" at bounding box center [122, 60] width 164 height 13
click at [139, 59] on link "PREVIOUS INVOICES" at bounding box center [149, 60] width 80 height 10
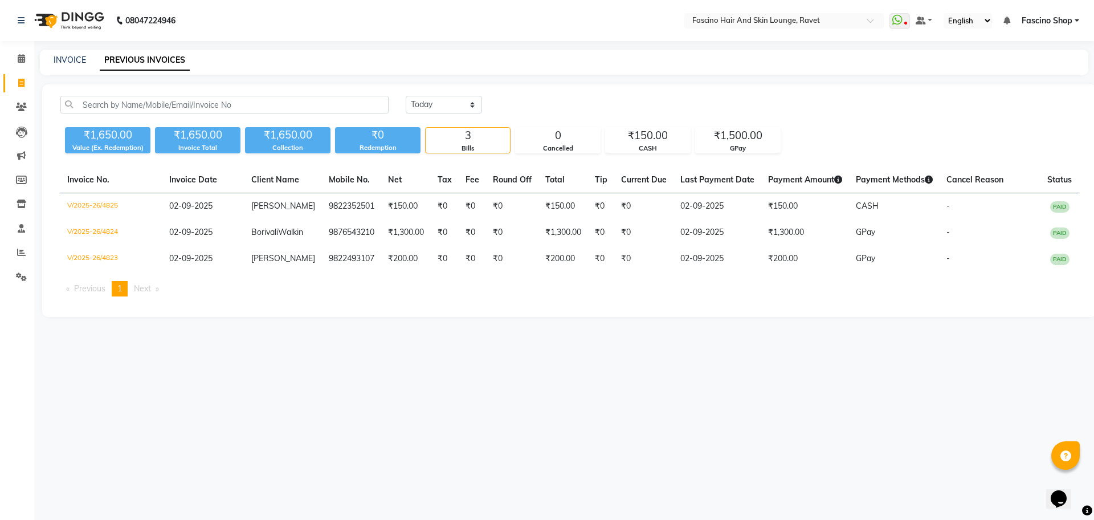
click at [23, 80] on icon at bounding box center [21, 83] width 6 height 9
select select "5190"
select select "service"
